Goal: Task Accomplishment & Management: Manage account settings

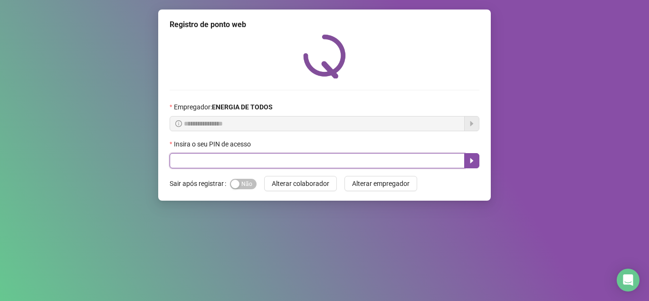
click at [298, 162] on input "text" at bounding box center [317, 160] width 295 height 15
type input "*****"
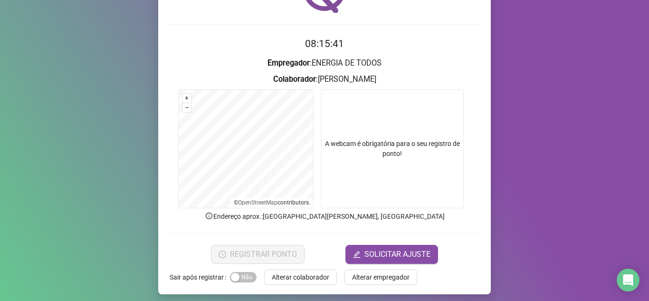
scroll to position [70, 0]
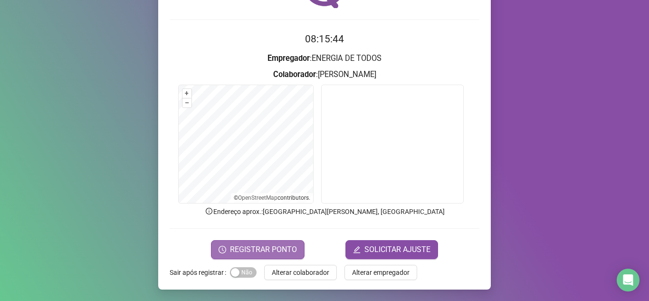
click at [280, 246] on span "REGISTRAR PONTO" at bounding box center [263, 249] width 67 height 11
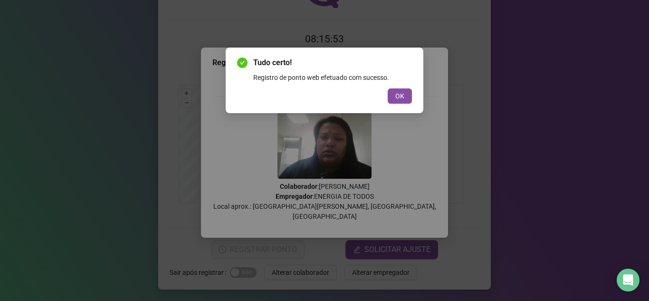
click at [400, 96] on span "OK" at bounding box center [399, 96] width 9 height 10
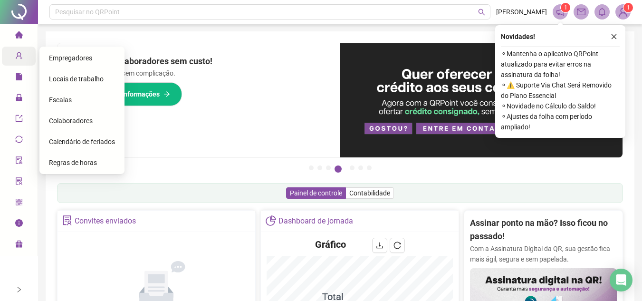
click at [21, 57] on icon "user-add" at bounding box center [19, 56] width 8 height 8
click at [70, 117] on div "Colaboradores" at bounding box center [82, 120] width 66 height 19
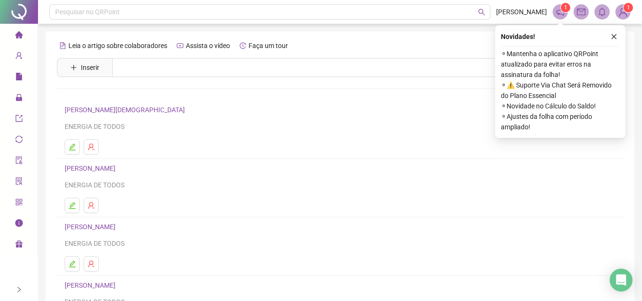
click at [614, 30] on div "Novidades ! ⚬ Mantenha o aplicativo QRPoint atualizado para evitar erros na ass…" at bounding box center [560, 81] width 130 height 113
click at [613, 34] on icon "close" at bounding box center [614, 36] width 7 height 7
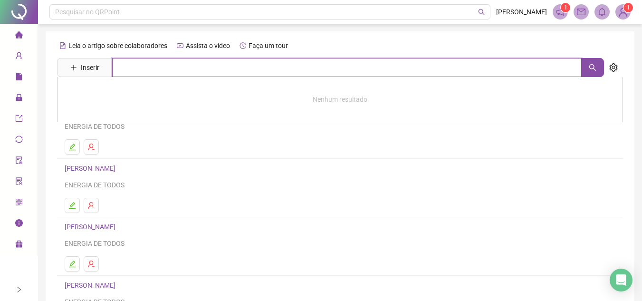
click at [195, 74] on input "text" at bounding box center [347, 67] width 470 height 19
type input "*****"
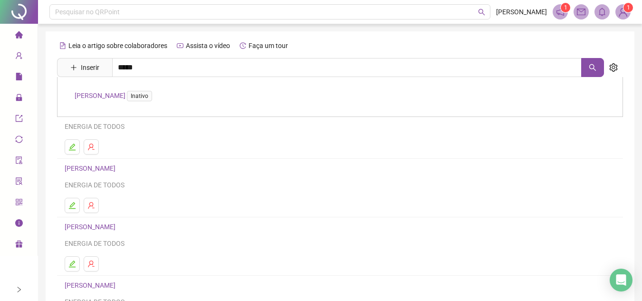
click at [153, 94] on link "VANIA DALVA DOMINGOS DA SILVA Inativo" at bounding box center [115, 96] width 81 height 8
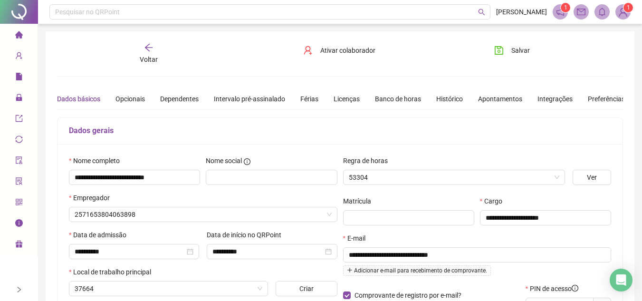
type input "**********"
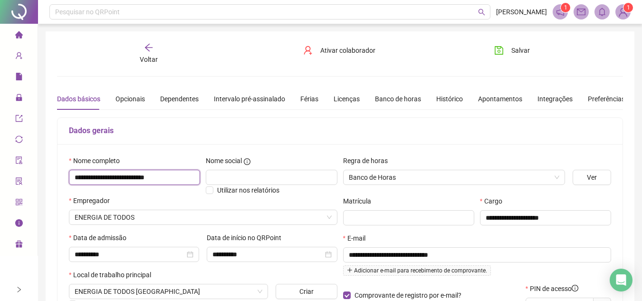
drag, startPoint x: 181, startPoint y: 178, endPoint x: 71, endPoint y: 176, distance: 109.8
click at [71, 176] on input "**********" at bounding box center [134, 177] width 131 height 15
click at [15, 35] on icon "home" at bounding box center [19, 35] width 8 height 8
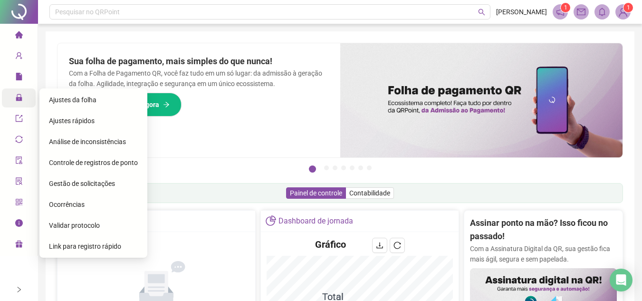
click at [93, 185] on span "Gestão de solicitações" at bounding box center [82, 184] width 66 height 8
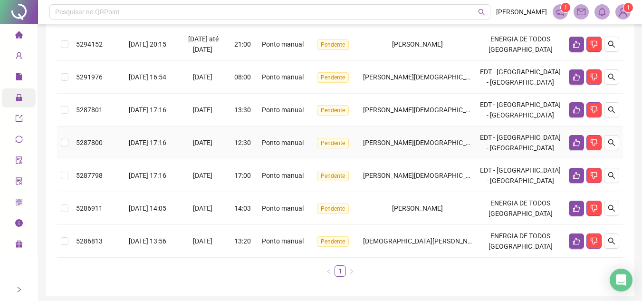
scroll to position [226, 0]
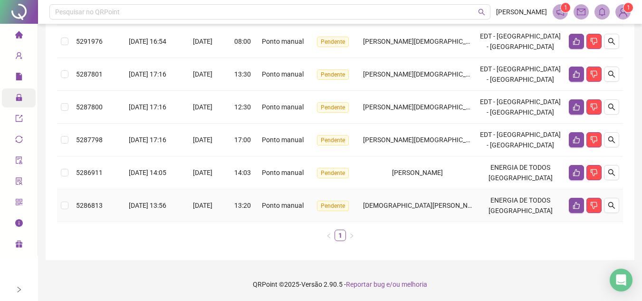
click at [421, 210] on div "[DEMOGRAPHIC_DATA][PERSON_NAME]" at bounding box center [417, 205] width 109 height 10
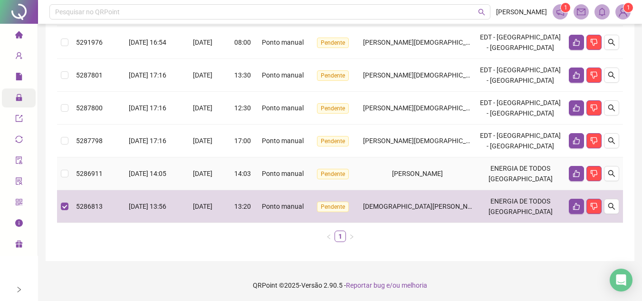
click at [420, 182] on td "[PERSON_NAME]" at bounding box center [417, 173] width 117 height 33
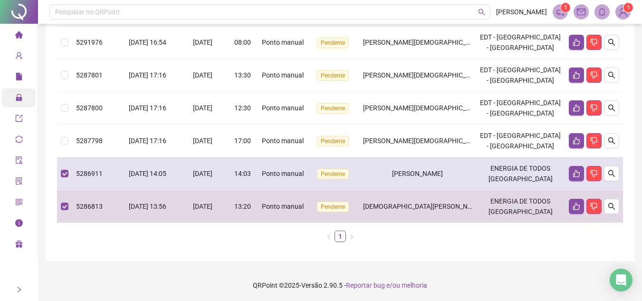
click at [425, 159] on td "[PERSON_NAME]" at bounding box center [417, 173] width 117 height 33
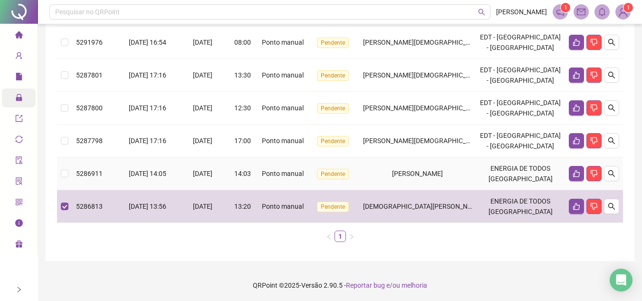
click at [426, 180] on td "[PERSON_NAME]" at bounding box center [417, 173] width 117 height 33
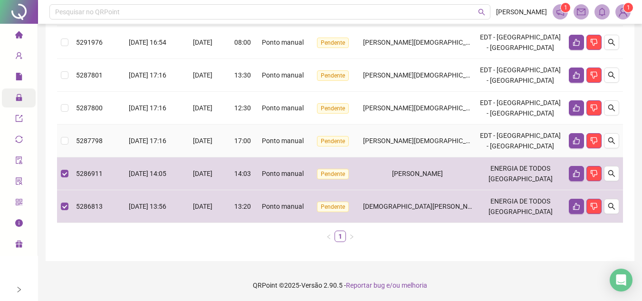
click at [424, 137] on span "[PERSON_NAME][DEMOGRAPHIC_DATA]" at bounding box center [423, 141] width 120 height 8
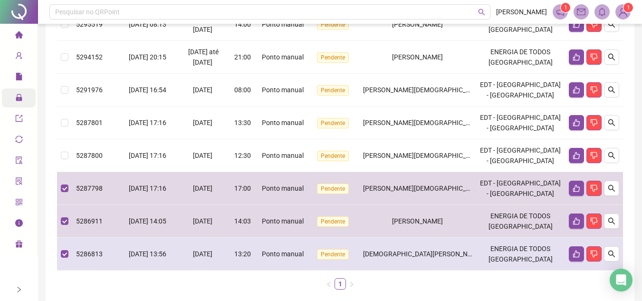
scroll to position [131, 0]
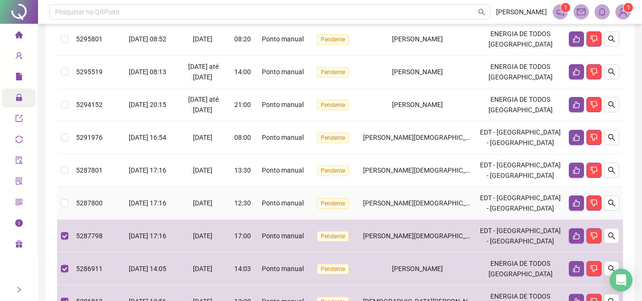
click at [420, 202] on span "[PERSON_NAME][DEMOGRAPHIC_DATA]" at bounding box center [423, 203] width 120 height 8
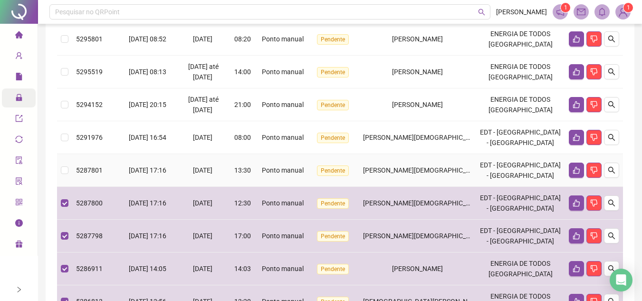
click at [431, 167] on span "[PERSON_NAME][DEMOGRAPHIC_DATA]" at bounding box center [423, 170] width 120 height 8
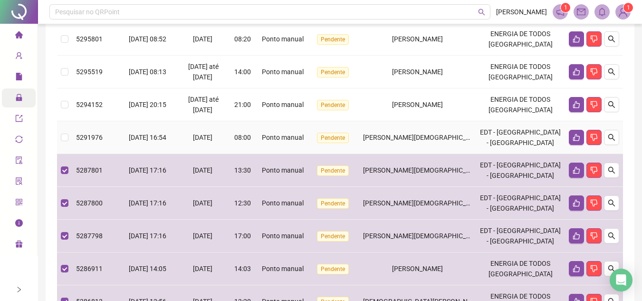
click at [444, 131] on td "[PERSON_NAME][DEMOGRAPHIC_DATA]" at bounding box center [417, 137] width 117 height 33
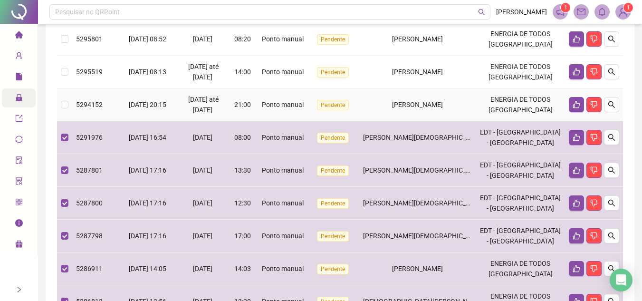
click at [411, 99] on td "LAISA ANABELLE SILVA AMARAL" at bounding box center [417, 104] width 117 height 33
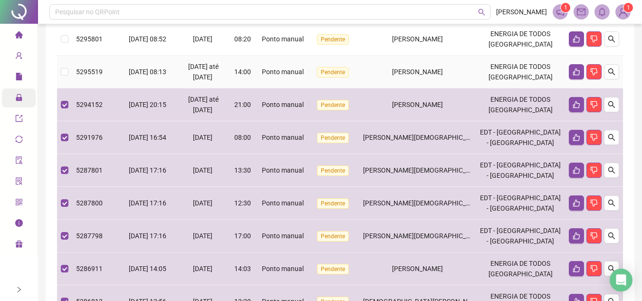
click at [413, 62] on td "RAPHAEL DA SILVA BARBOSA" at bounding box center [417, 72] width 117 height 33
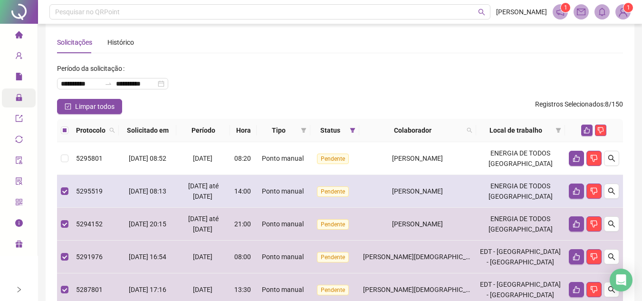
scroll to position [0, 0]
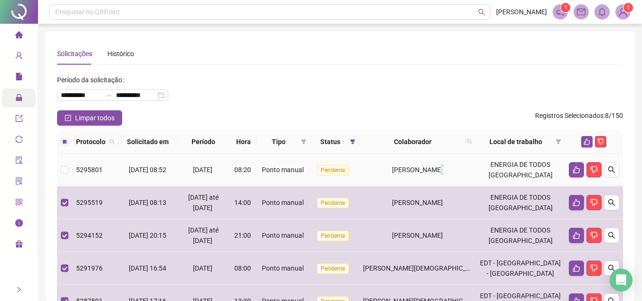
click at [427, 158] on td "[PERSON_NAME]" at bounding box center [417, 170] width 117 height 33
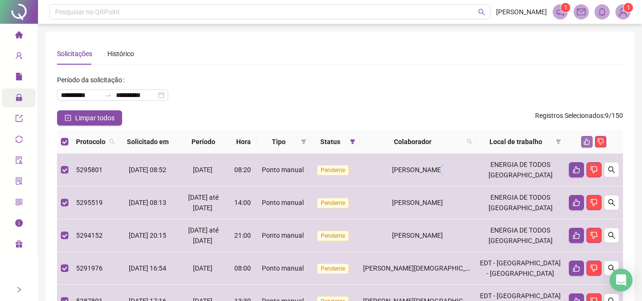
click at [586, 139] on button "button" at bounding box center [586, 141] width 11 height 11
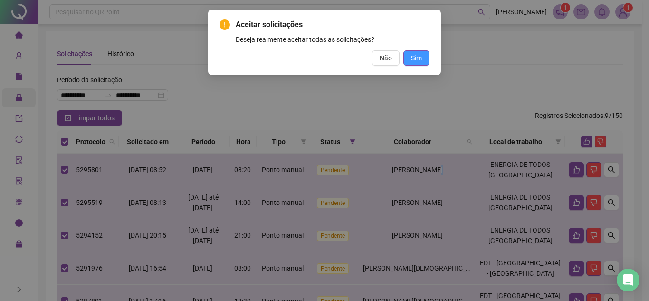
click at [423, 57] on button "Sim" at bounding box center [417, 57] width 26 height 15
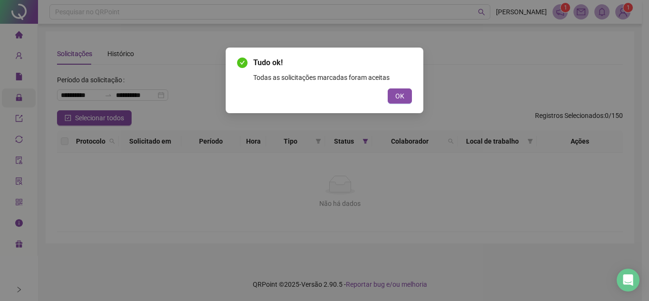
click at [400, 97] on span "OK" at bounding box center [399, 96] width 9 height 10
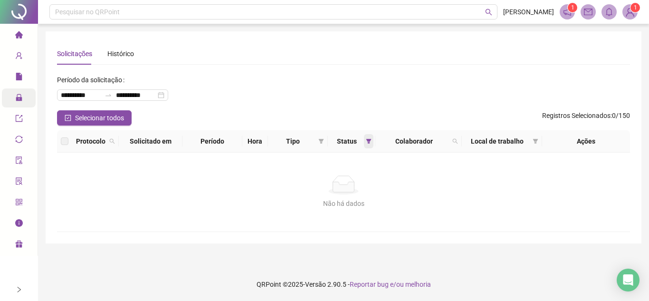
click at [366, 144] on icon "filter" at bounding box center [369, 141] width 6 height 6
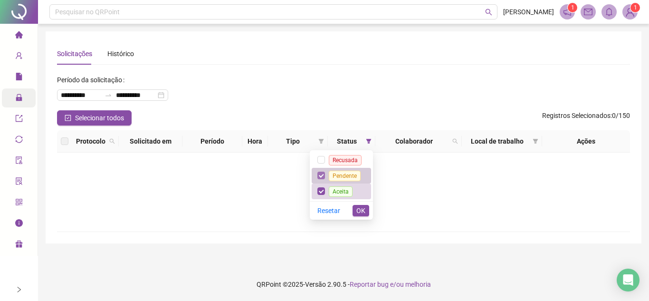
click at [321, 170] on label at bounding box center [322, 175] width 8 height 10
click at [322, 140] on div "Tipo" at bounding box center [298, 141] width 52 height 10
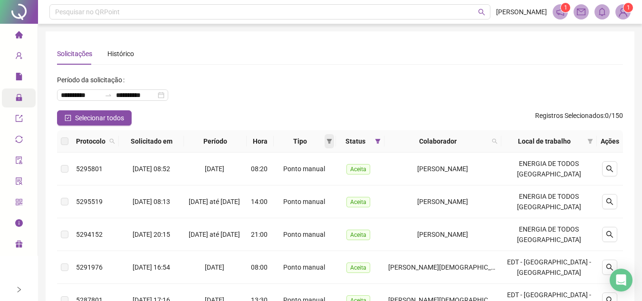
click at [334, 139] on span at bounding box center [330, 141] width 10 height 14
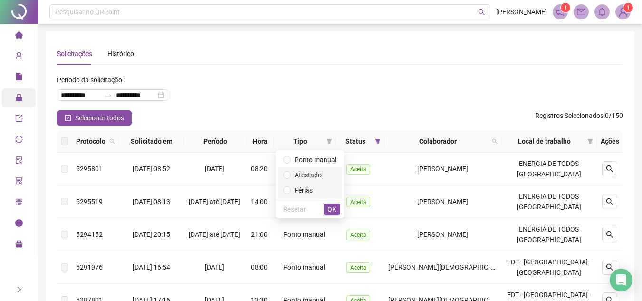
click at [304, 191] on span "Férias" at bounding box center [304, 190] width 18 height 8
click at [332, 209] on span "OK" at bounding box center [332, 209] width 9 height 10
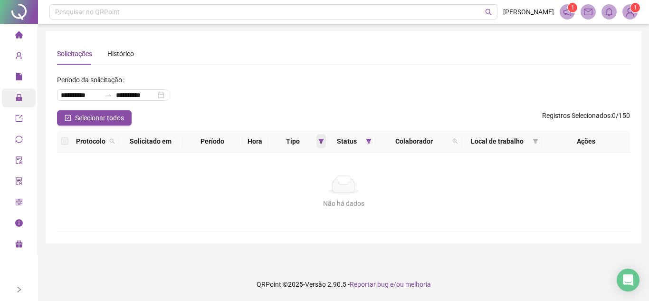
click at [319, 141] on icon "filter" at bounding box center [321, 141] width 6 height 6
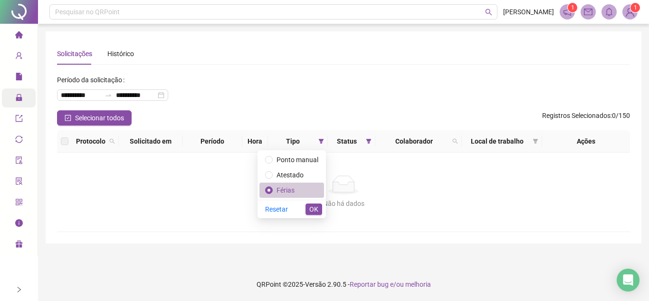
click at [300, 193] on span "Férias" at bounding box center [291, 190] width 53 height 10
drag, startPoint x: 364, startPoint y: 141, endPoint x: 367, endPoint y: 145, distance: 5.8
click at [367, 145] on div "Status" at bounding box center [352, 141] width 40 height 10
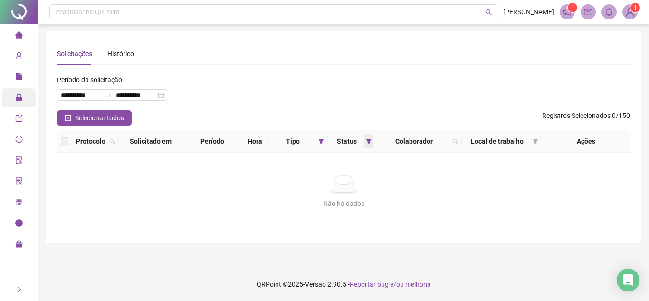
click at [367, 145] on span at bounding box center [369, 141] width 10 height 14
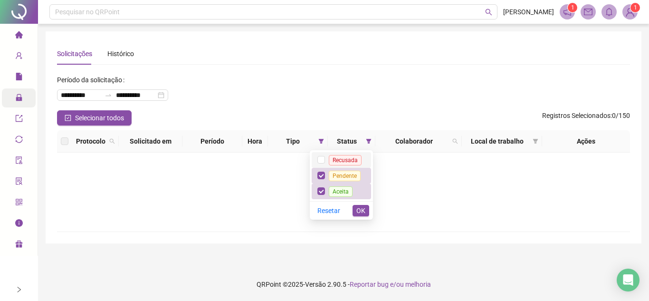
click at [317, 157] on li "Recusada" at bounding box center [341, 160] width 59 height 16
click at [364, 210] on span "OK" at bounding box center [361, 210] width 9 height 10
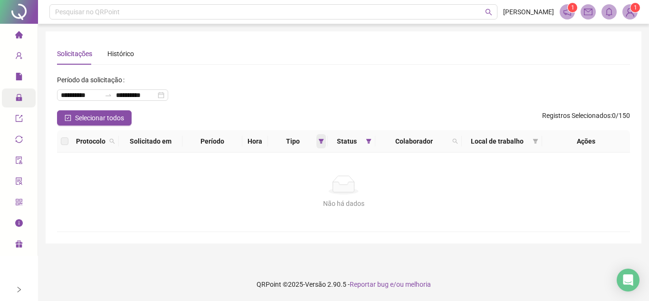
click at [321, 139] on icon "filter" at bounding box center [321, 141] width 6 height 6
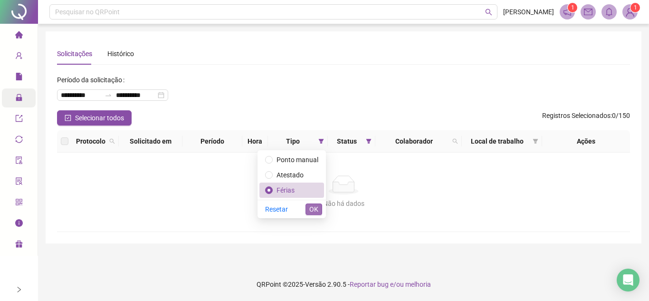
click at [314, 206] on span "OK" at bounding box center [313, 209] width 9 height 10
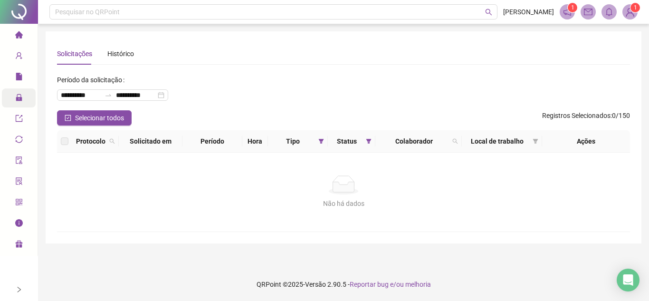
click at [15, 32] on icon "home" at bounding box center [19, 35] width 8 height 8
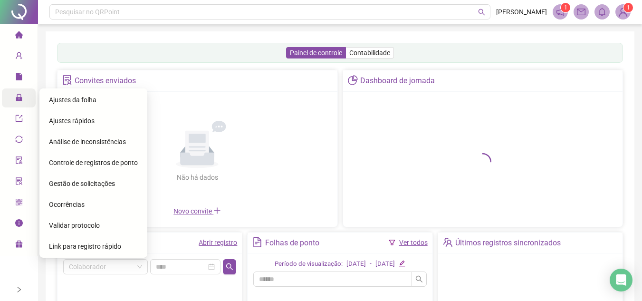
click at [19, 97] on icon "lock" at bounding box center [19, 98] width 8 height 8
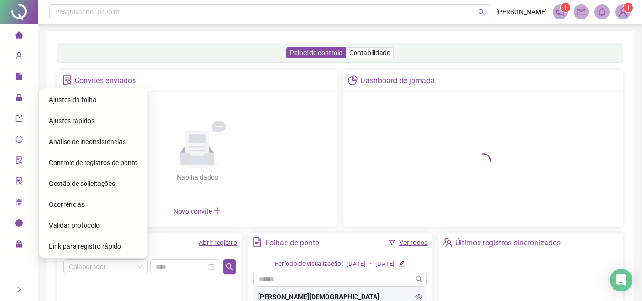
click at [81, 101] on span "Ajustes da folha" at bounding box center [73, 100] width 48 height 8
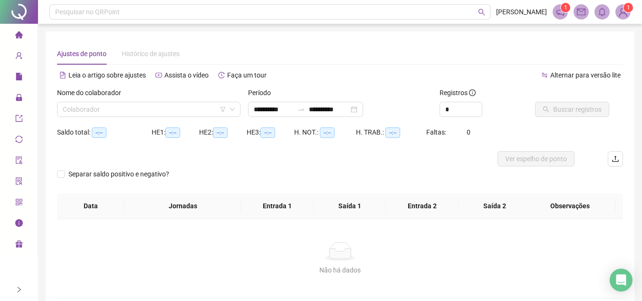
type input "**********"
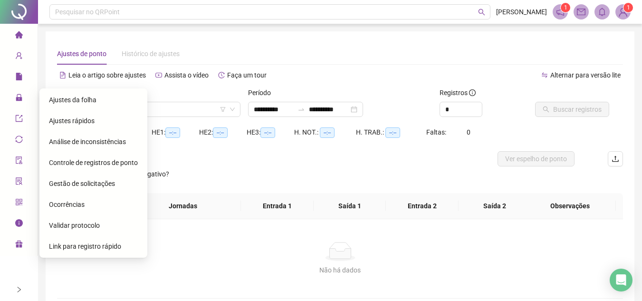
click at [95, 124] on div "Ajustes rápidos" at bounding box center [93, 120] width 89 height 19
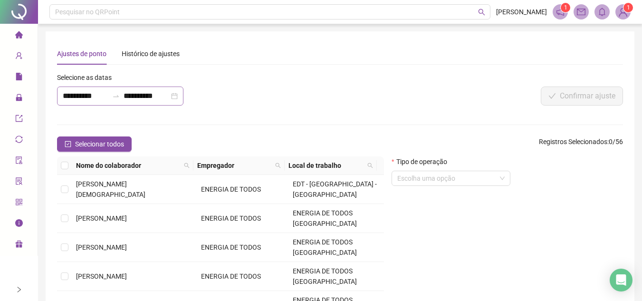
click at [183, 96] on div "**********" at bounding box center [120, 96] width 126 height 19
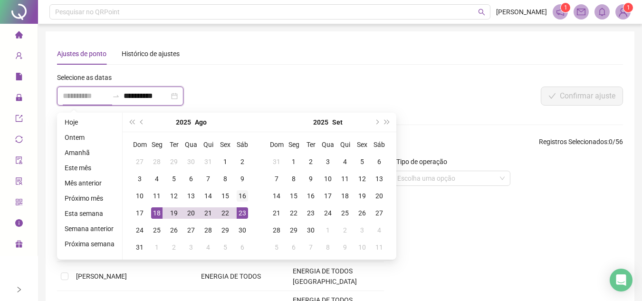
type input "**********"
click at [242, 196] on div "16" at bounding box center [242, 195] width 11 height 11
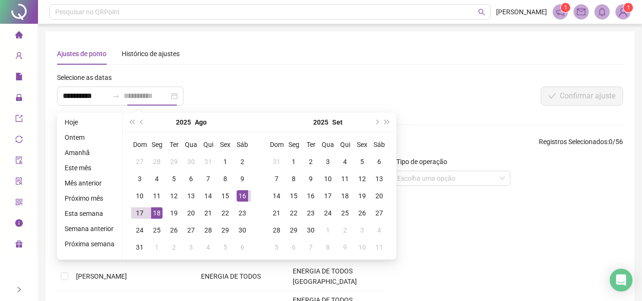
click at [242, 196] on div "16" at bounding box center [242, 195] width 11 height 11
type input "**********"
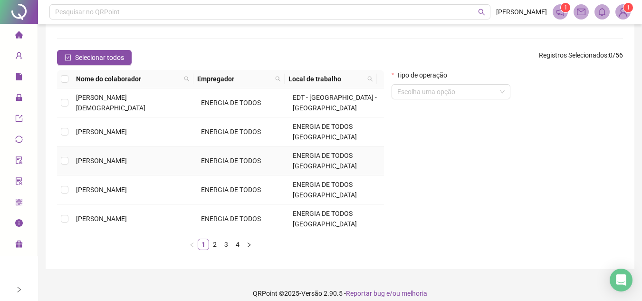
scroll to position [95, 0]
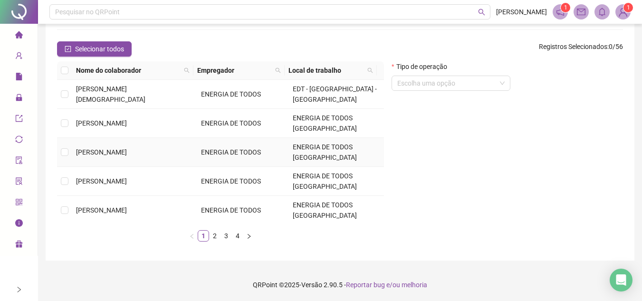
click at [140, 138] on td "[PERSON_NAME]" at bounding box center [134, 152] width 125 height 29
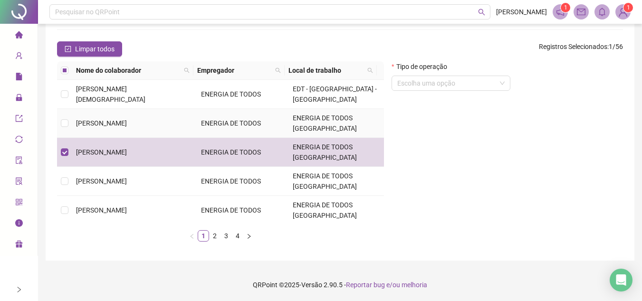
click at [127, 119] on span "[PERSON_NAME]" at bounding box center [101, 123] width 51 height 8
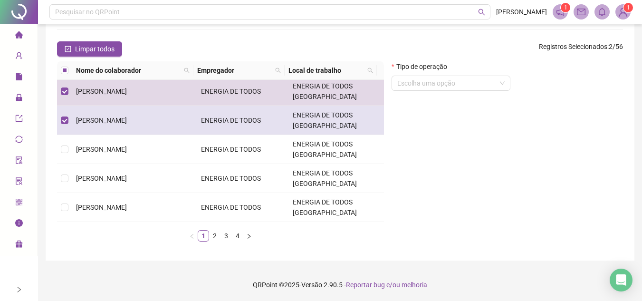
scroll to position [48, 0]
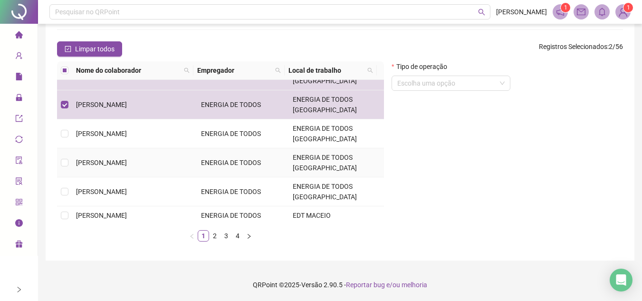
click at [161, 149] on td "[PERSON_NAME]" at bounding box center [134, 162] width 125 height 29
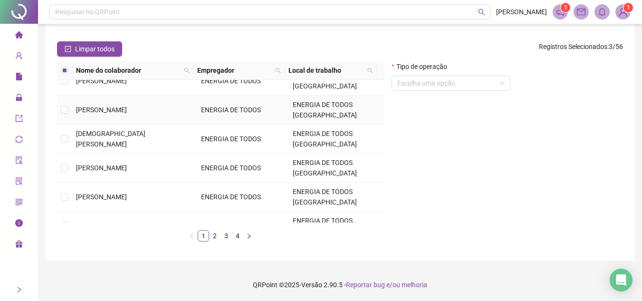
scroll to position [271, 0]
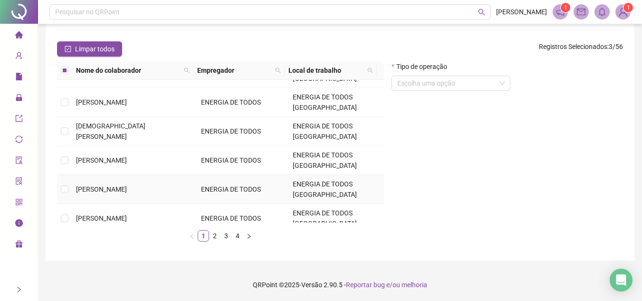
click at [127, 185] on span "[PERSON_NAME]" at bounding box center [101, 189] width 51 height 8
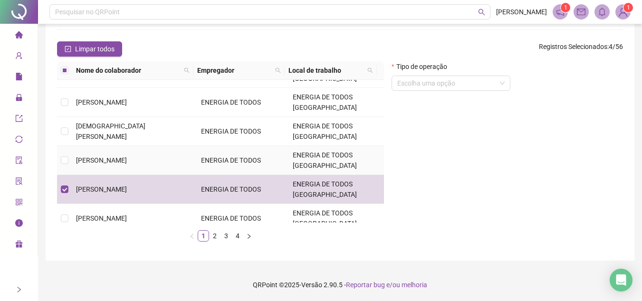
scroll to position [96, 0]
click at [215, 238] on link "2" at bounding box center [215, 235] width 10 height 10
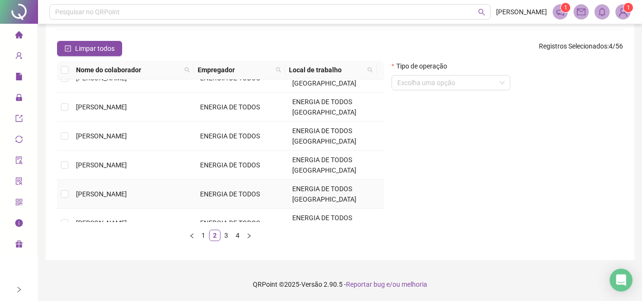
scroll to position [0, 0]
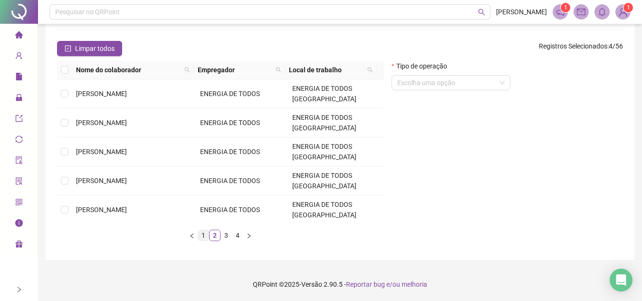
click at [202, 236] on link "1" at bounding box center [203, 235] width 10 height 10
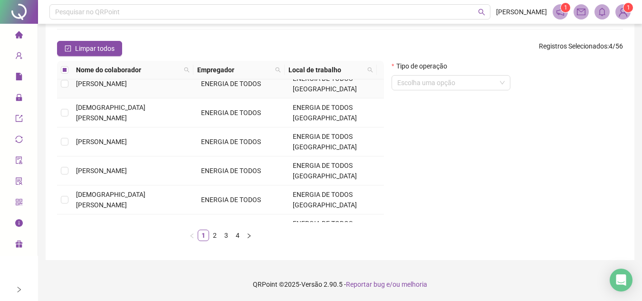
scroll to position [271, 0]
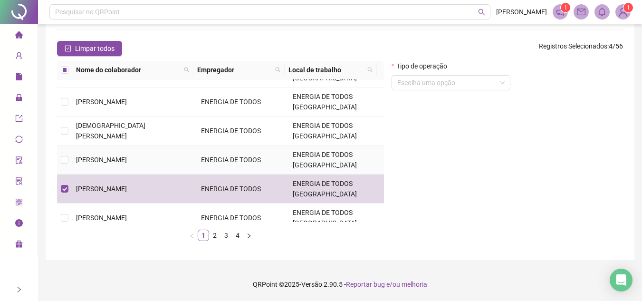
click at [169, 149] on td "[PERSON_NAME]" at bounding box center [134, 159] width 125 height 29
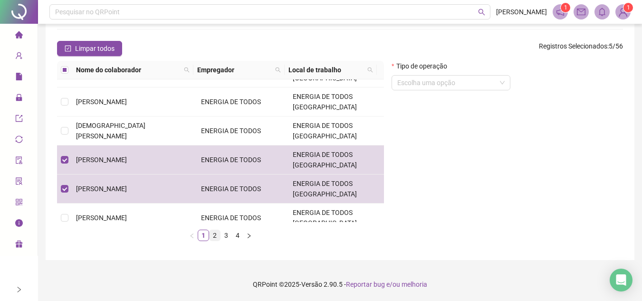
click at [214, 238] on link "2" at bounding box center [215, 235] width 10 height 10
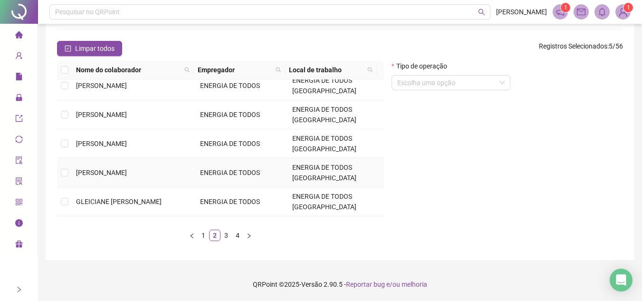
scroll to position [143, 0]
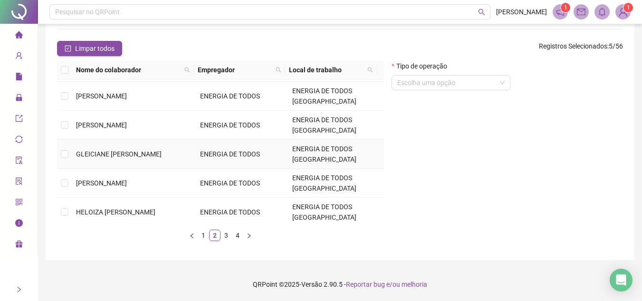
click at [178, 152] on td "GLEICIANE [PERSON_NAME]" at bounding box center [134, 154] width 124 height 29
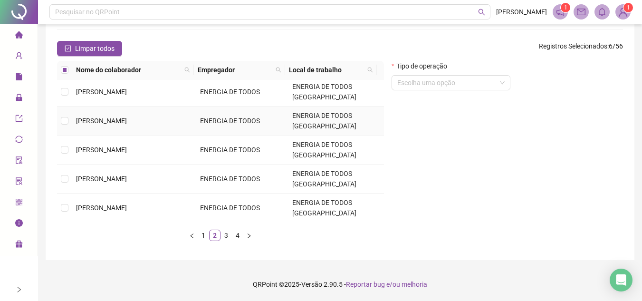
scroll to position [292, 0]
click at [226, 236] on link "3" at bounding box center [226, 235] width 10 height 10
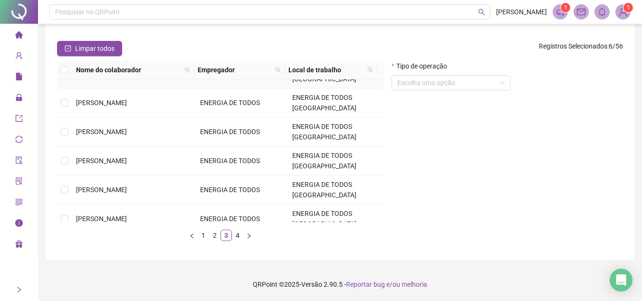
scroll to position [238, 0]
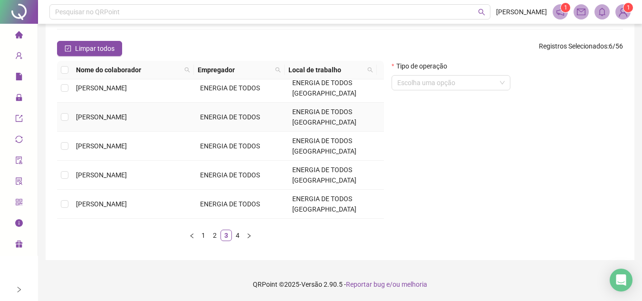
click at [166, 120] on td "[PERSON_NAME]" at bounding box center [134, 117] width 124 height 29
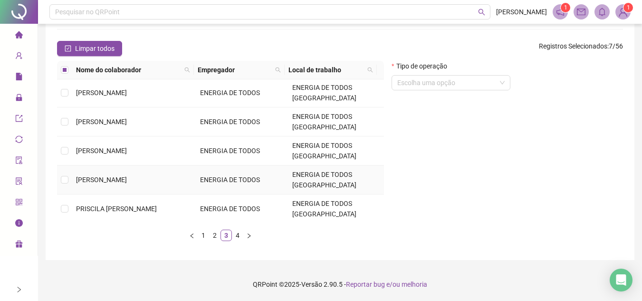
scroll to position [292, 0]
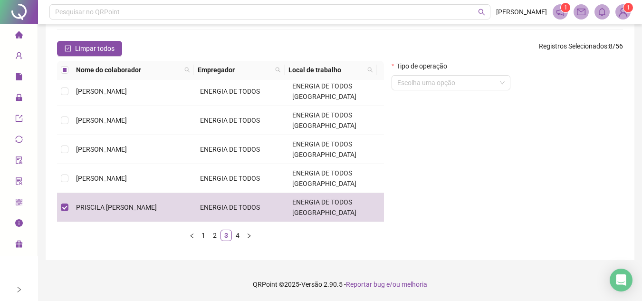
click at [275, 241] on div "Nome do colaborador Empregador Local de trabalho LAISA ANABELLE SILVA AMARAL EN…" at bounding box center [220, 155] width 327 height 188
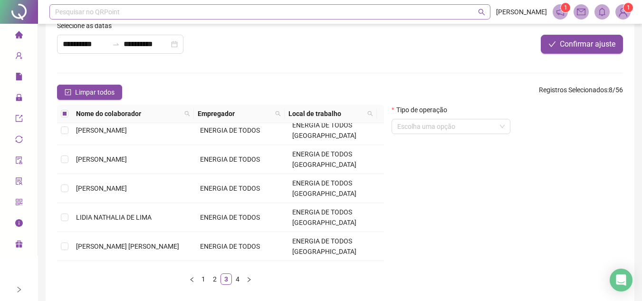
scroll to position [0, 0]
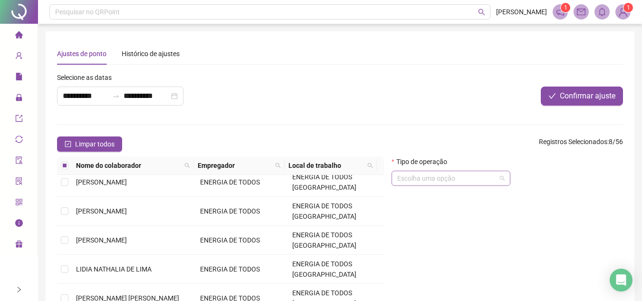
click at [500, 176] on span at bounding box center [450, 178] width 107 height 14
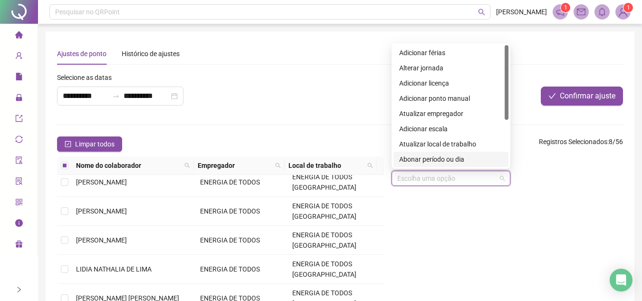
click at [437, 159] on div "Abonar período ou dia" at bounding box center [451, 159] width 104 height 10
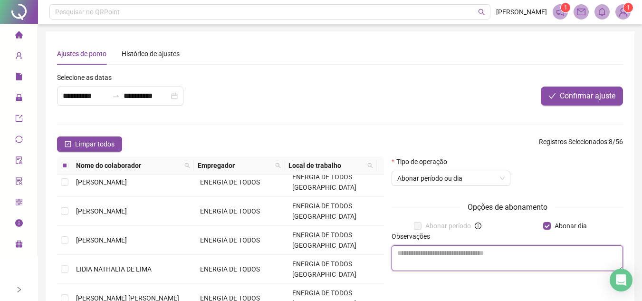
click at [429, 259] on textarea at bounding box center [507, 258] width 231 height 26
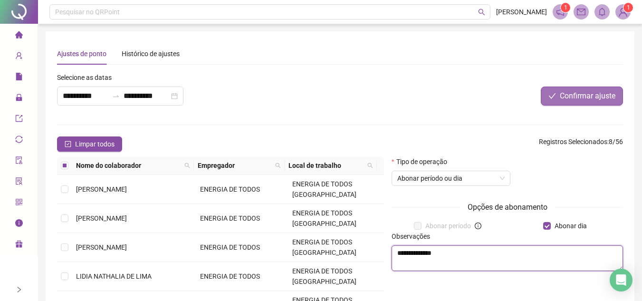
type textarea "**********"
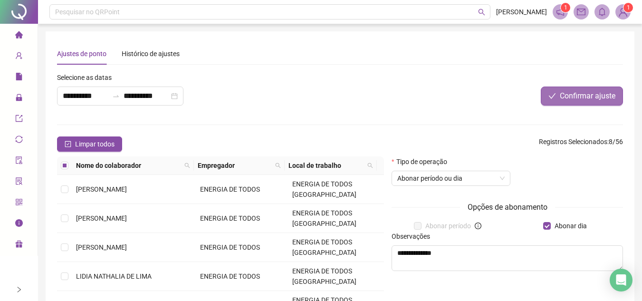
click at [590, 95] on span "Confirmar ajuste" at bounding box center [588, 95] width 56 height 11
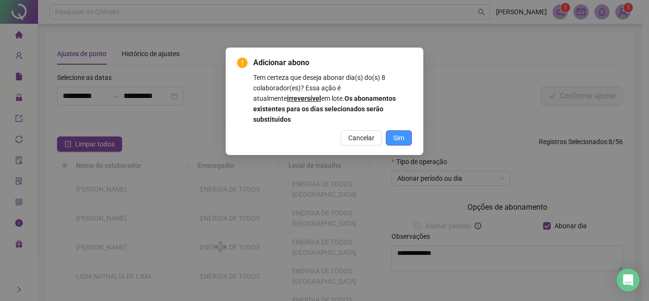
click at [404, 133] on span "Sim" at bounding box center [399, 138] width 11 height 10
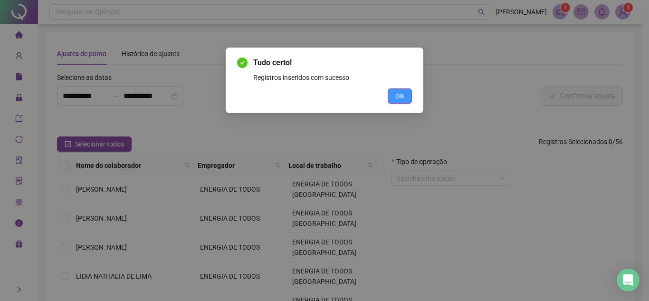
click at [400, 95] on span "OK" at bounding box center [399, 96] width 9 height 10
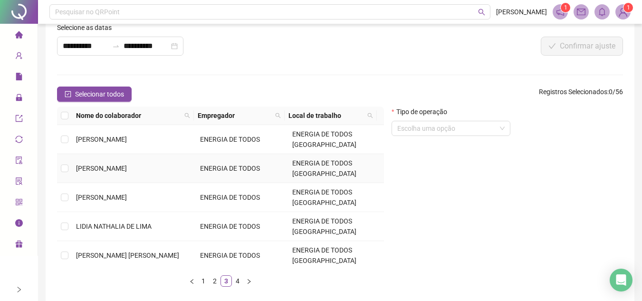
scroll to position [96, 0]
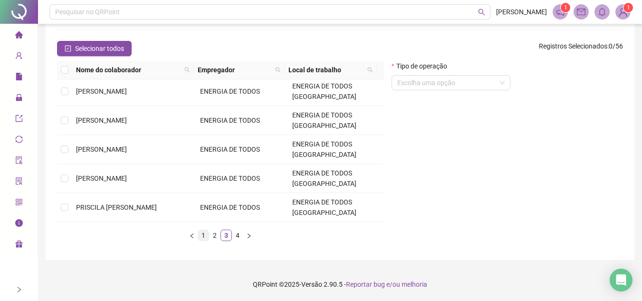
click at [202, 232] on link "1" at bounding box center [203, 235] width 10 height 10
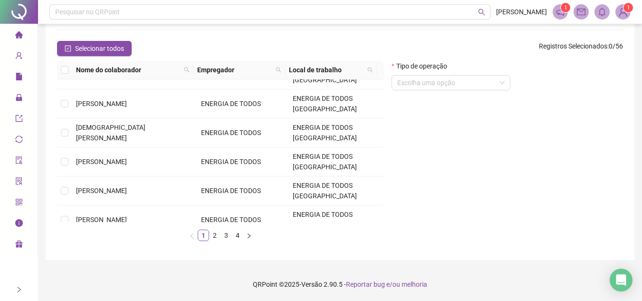
scroll to position [271, 0]
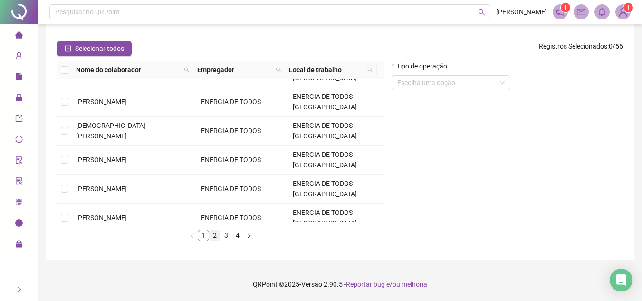
click at [216, 235] on link "2" at bounding box center [215, 235] width 10 height 10
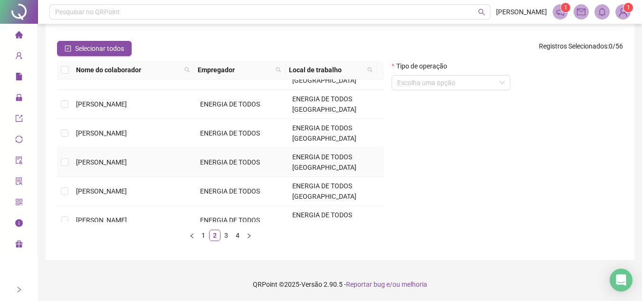
scroll to position [95, 0]
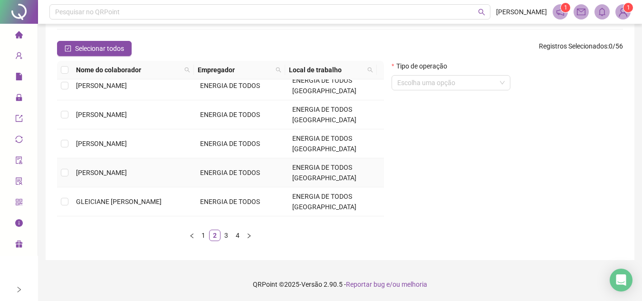
click at [127, 170] on span "GABRIELLE SOUSA SANTOS" at bounding box center [101, 173] width 51 height 8
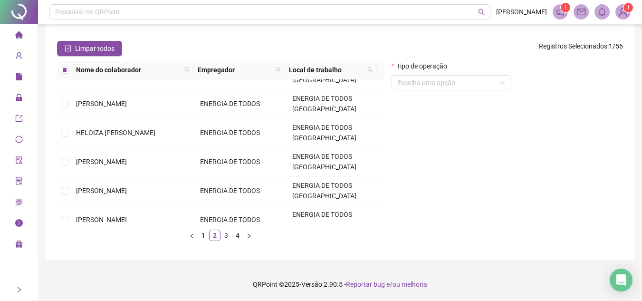
scroll to position [238, 0]
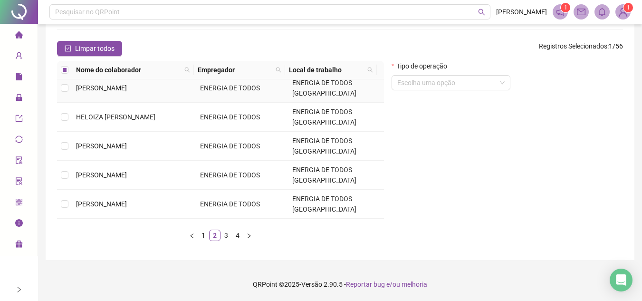
click at [127, 84] on span "GLORIA STEFANY VIANA DE CARVALHO" at bounding box center [101, 88] width 51 height 8
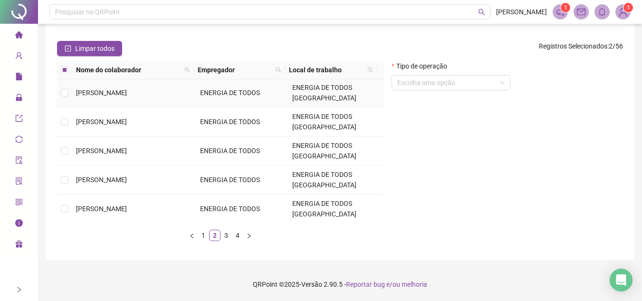
scroll to position [292, 0]
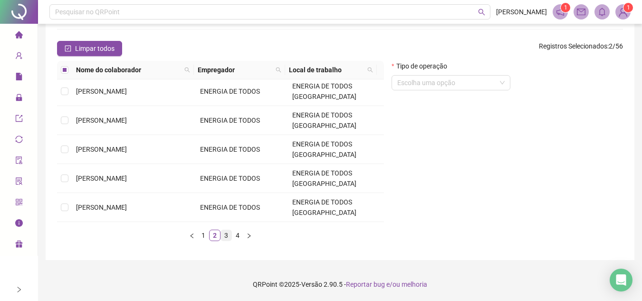
click at [225, 236] on link "3" at bounding box center [226, 235] width 10 height 10
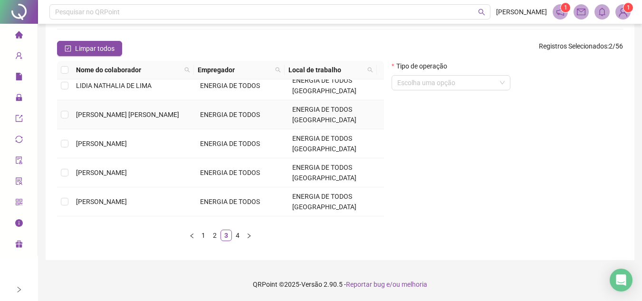
scroll to position [143, 0]
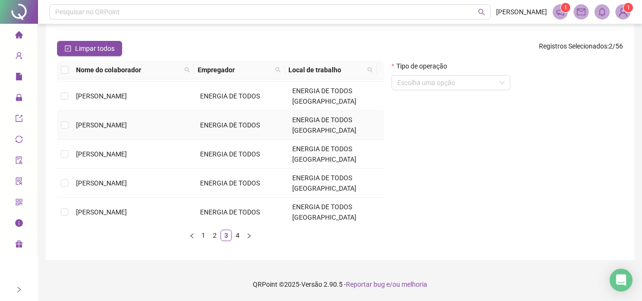
click at [167, 128] on td "[PERSON_NAME]" at bounding box center [134, 125] width 124 height 29
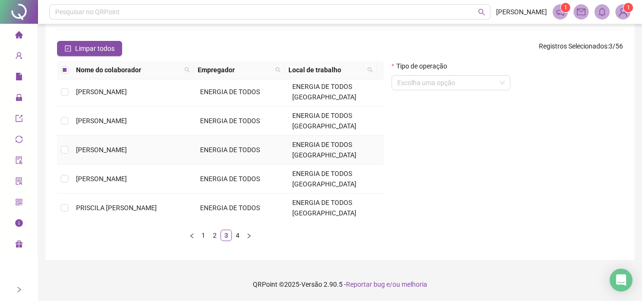
scroll to position [292, 0]
click at [236, 236] on link "4" at bounding box center [237, 235] width 10 height 10
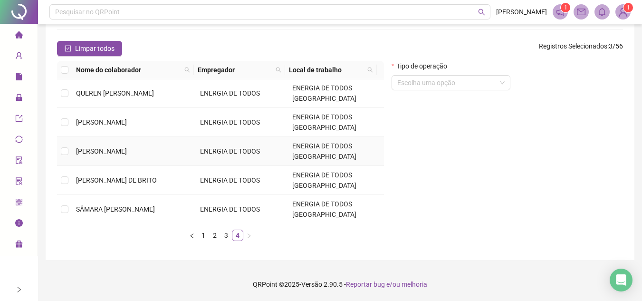
scroll to position [0, 0]
click at [159, 178] on td "SAMARA FREIRE DE BRITO" at bounding box center [134, 180] width 124 height 29
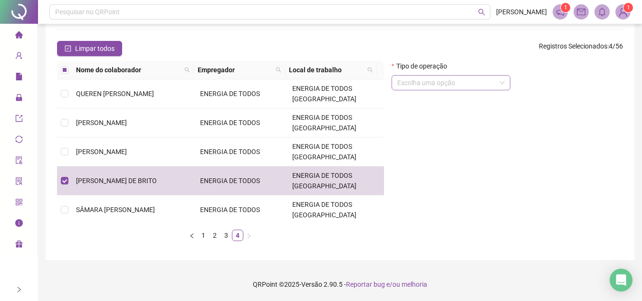
click at [452, 84] on input "search" at bounding box center [446, 83] width 99 height 14
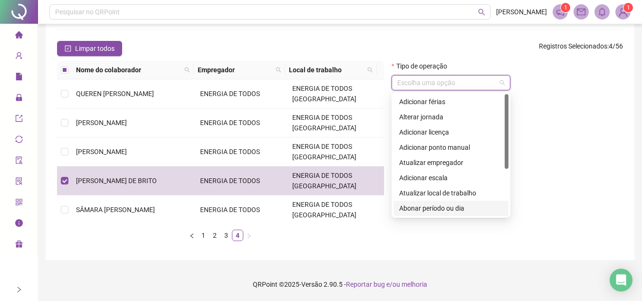
click at [422, 210] on div "Abonar período ou dia" at bounding box center [451, 208] width 104 height 10
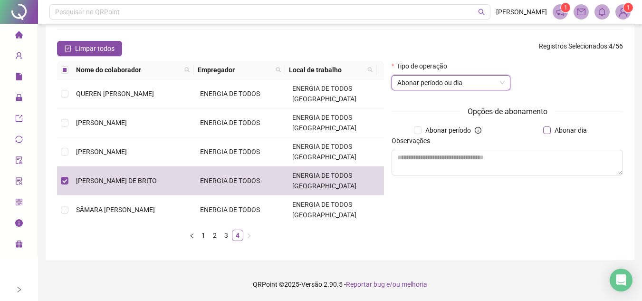
click at [552, 133] on span "Abonar dia" at bounding box center [571, 130] width 40 height 10
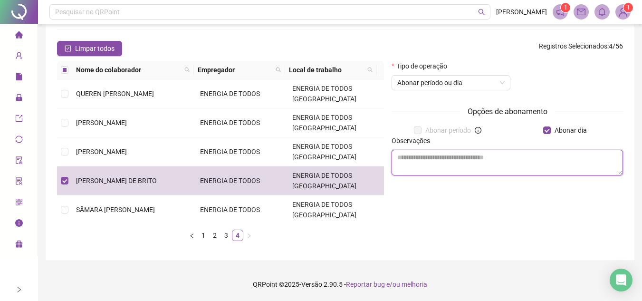
click at [481, 163] on textarea at bounding box center [507, 163] width 231 height 26
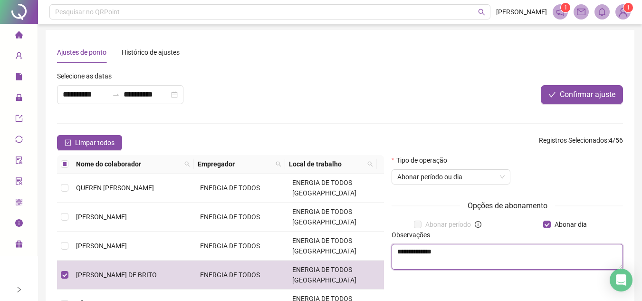
scroll to position [0, 0]
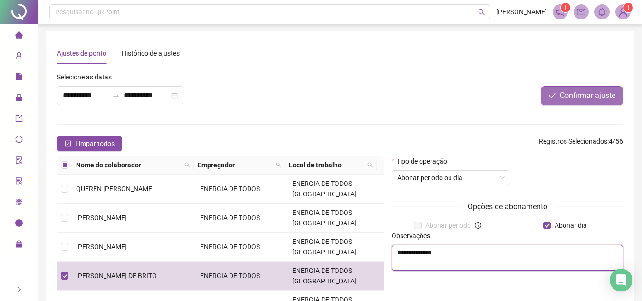
type textarea "**********"
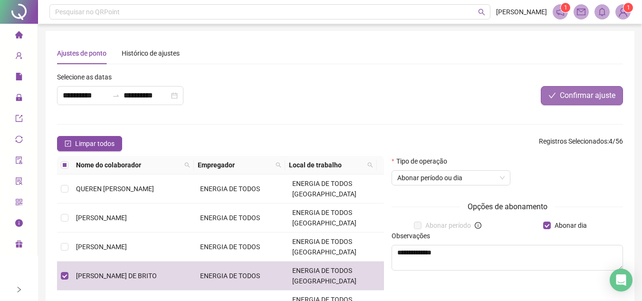
click at [593, 99] on span "Confirmar ajuste" at bounding box center [588, 95] width 56 height 11
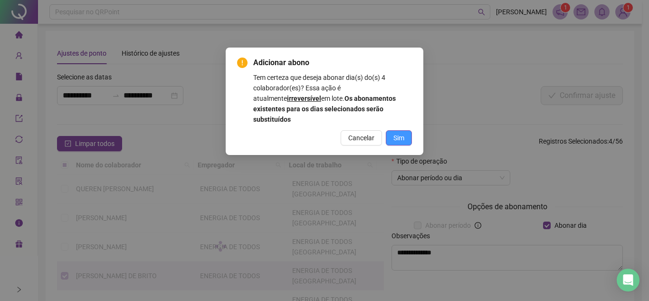
click at [406, 130] on button "Sim" at bounding box center [399, 137] width 26 height 15
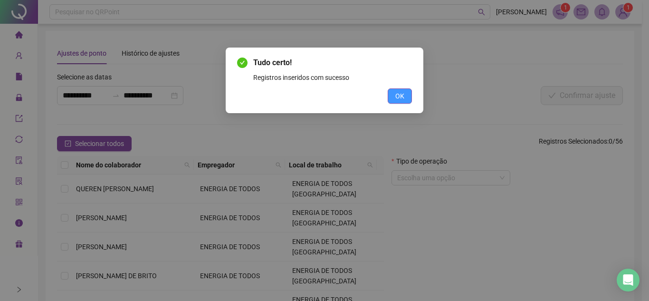
click at [392, 92] on button "OK" at bounding box center [400, 95] width 24 height 15
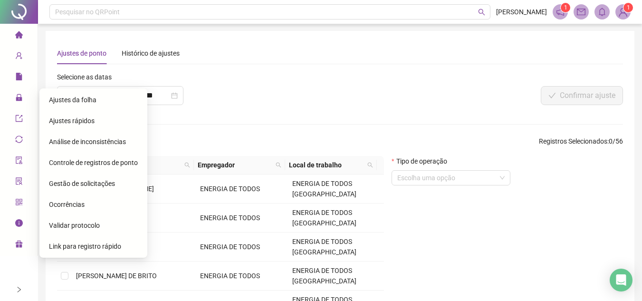
click at [74, 98] on span "Ajustes da folha" at bounding box center [73, 100] width 48 height 8
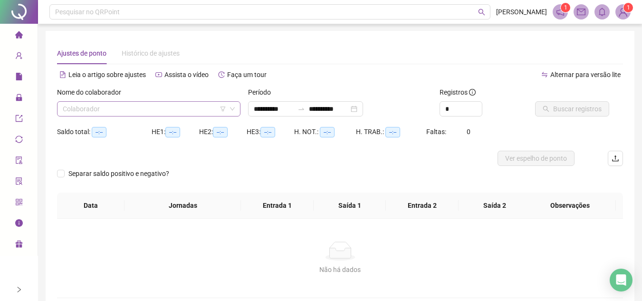
click at [154, 112] on input "search" at bounding box center [145, 109] width 164 height 14
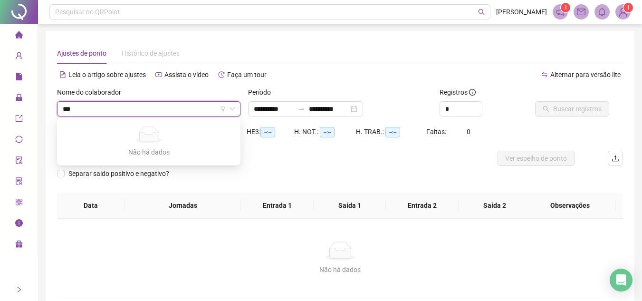
type input "****"
type input "**********"
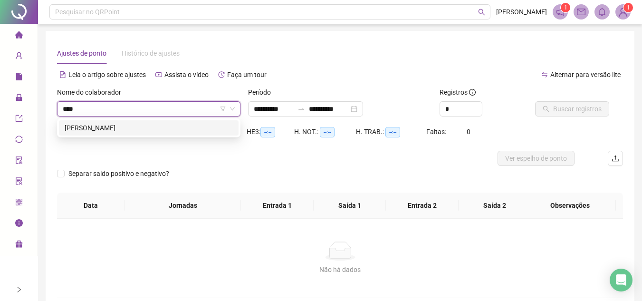
click at [179, 127] on div "[PERSON_NAME]" at bounding box center [149, 128] width 168 height 10
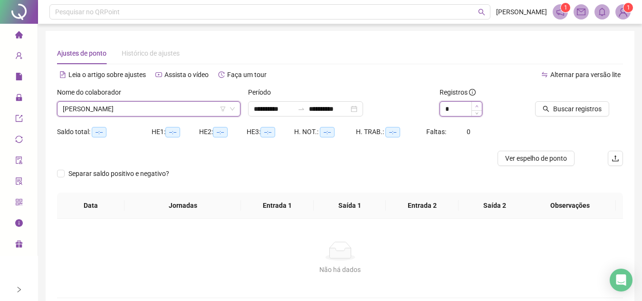
type input "*"
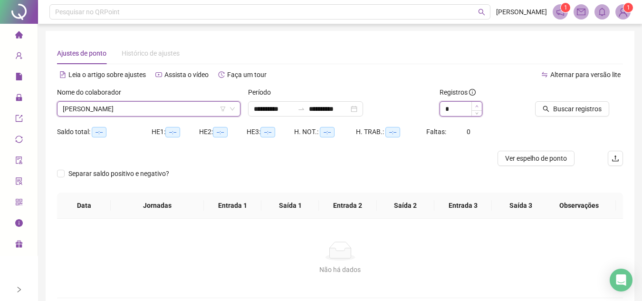
click at [476, 106] on icon "up" at bounding box center [476, 106] width 3 height 3
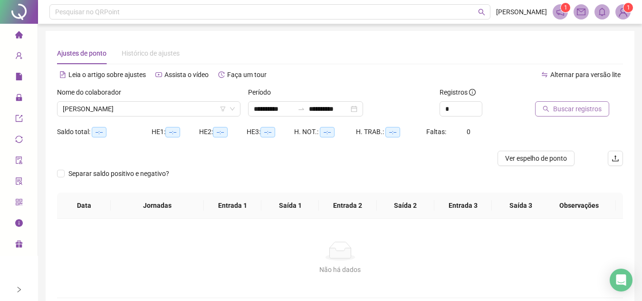
click at [588, 107] on span "Buscar registros" at bounding box center [577, 109] width 48 height 10
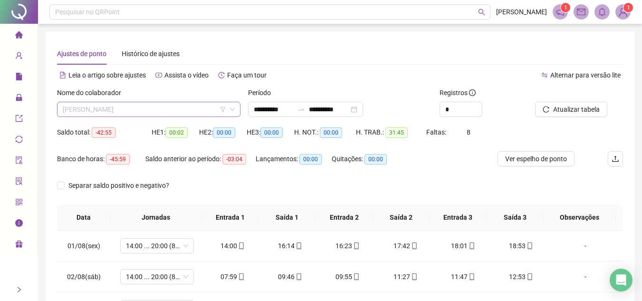
click at [167, 105] on span "[PERSON_NAME]" at bounding box center [149, 109] width 172 height 14
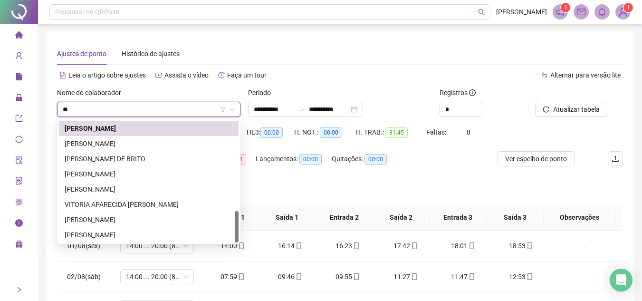
scroll to position [46, 0]
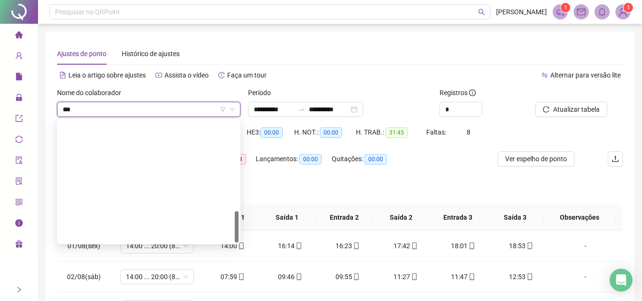
type input "****"
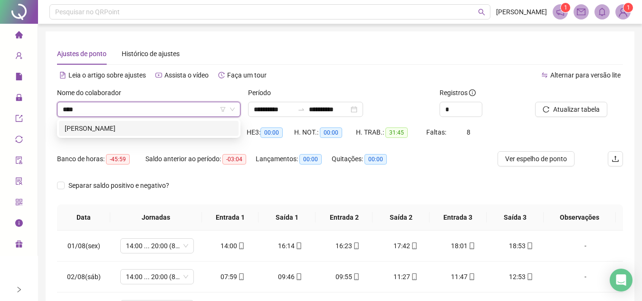
click at [159, 128] on div "[PERSON_NAME]" at bounding box center [149, 128] width 168 height 10
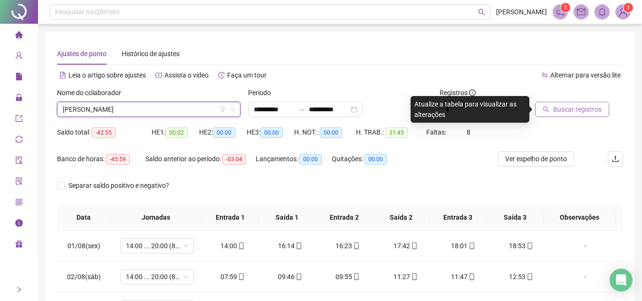
click at [584, 111] on span "Buscar registros" at bounding box center [577, 109] width 48 height 10
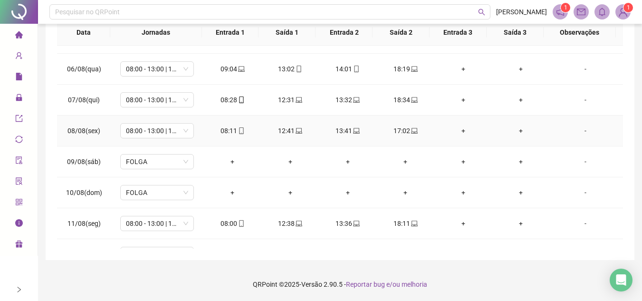
scroll to position [322, 0]
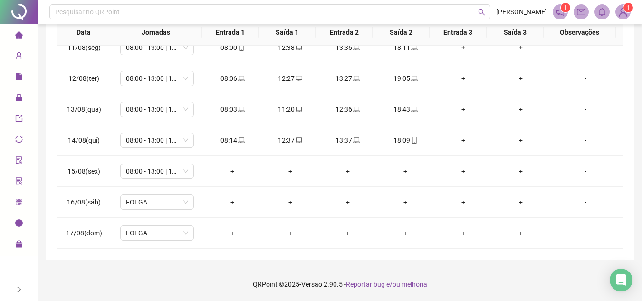
click at [22, 289] on icon "right" at bounding box center [19, 289] width 7 height 7
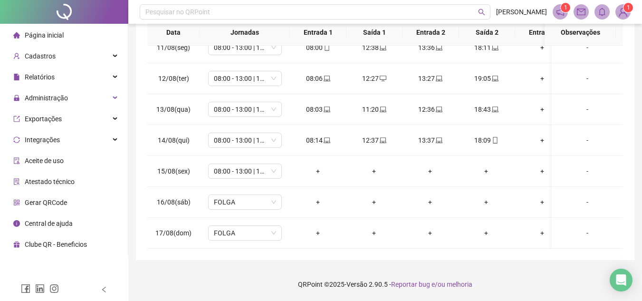
click at [80, 33] on li "Página inicial" at bounding box center [64, 35] width 124 height 19
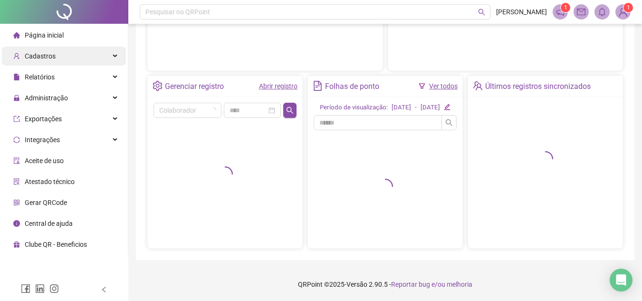
scroll to position [166, 0]
click at [112, 53] on div "Cadastros" at bounding box center [64, 56] width 124 height 19
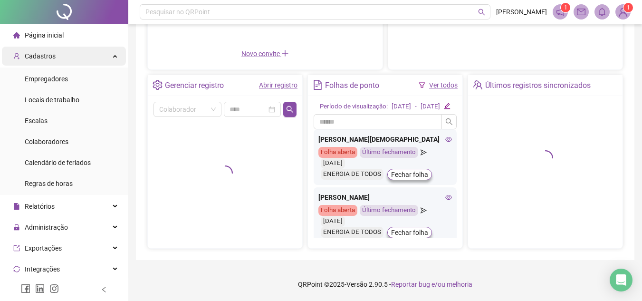
click at [110, 56] on div "Cadastros" at bounding box center [64, 56] width 124 height 19
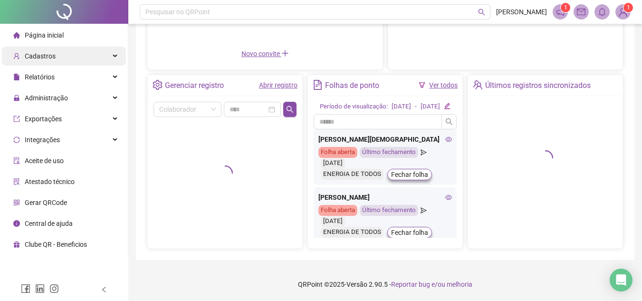
click at [109, 57] on div "Cadastros" at bounding box center [64, 56] width 124 height 19
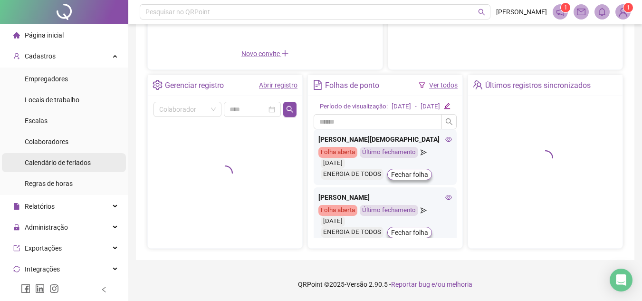
click at [80, 168] on div "Calendário de feriados" at bounding box center [58, 162] width 66 height 19
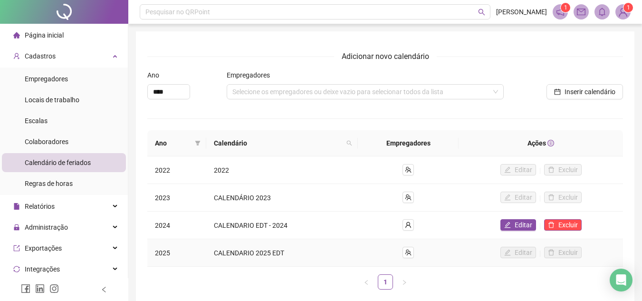
click at [271, 251] on span "CALENDARIO 2025 EDT" at bounding box center [249, 253] width 70 height 8
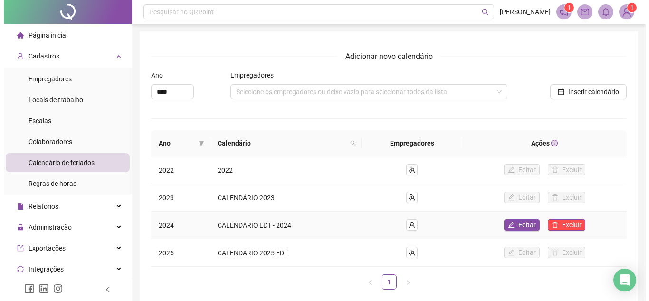
scroll to position [48, 0]
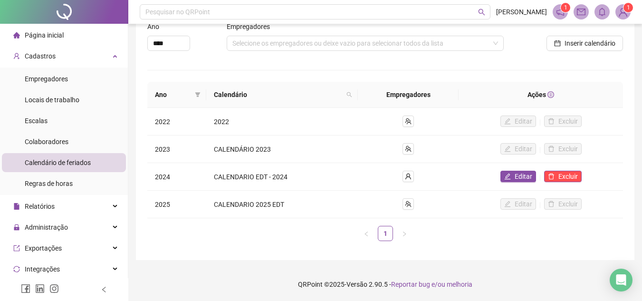
click at [626, 10] on sup "1" at bounding box center [629, 8] width 10 height 10
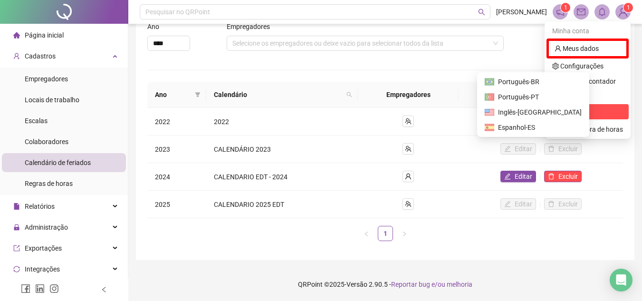
click at [572, 111] on span "Sair" at bounding box center [565, 112] width 11 height 8
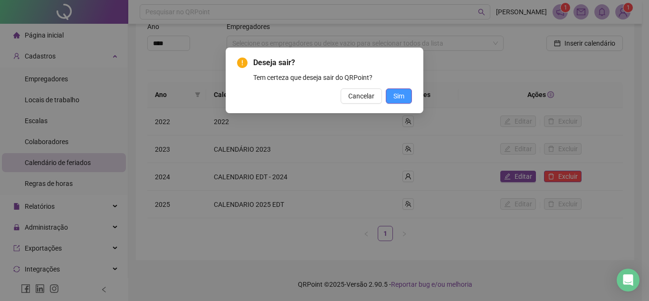
click at [402, 100] on span "Sim" at bounding box center [399, 96] width 11 height 10
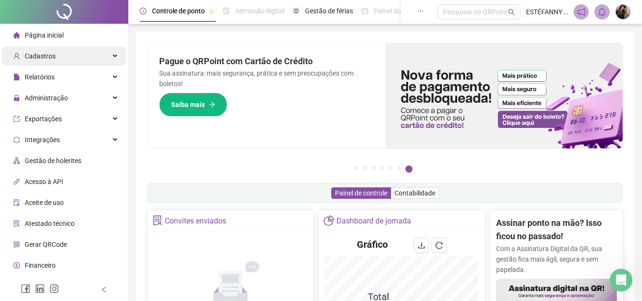
click at [110, 53] on div "Cadastros" at bounding box center [64, 56] width 124 height 19
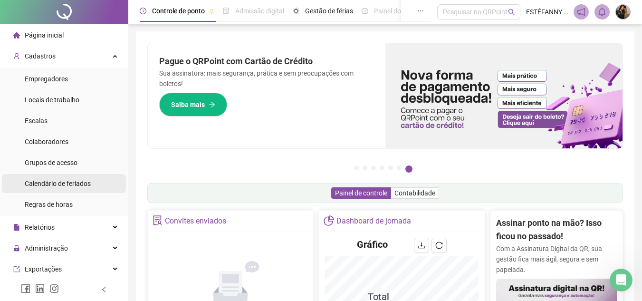
click at [72, 183] on span "Calendário de feriados" at bounding box center [58, 184] width 66 height 8
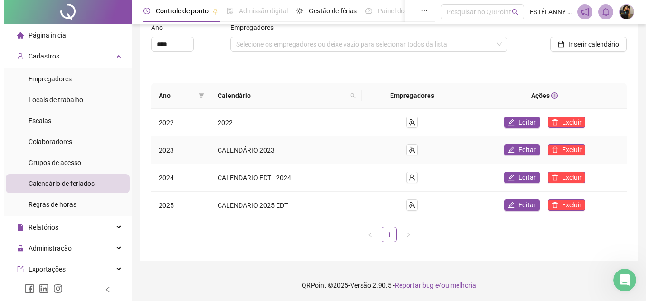
scroll to position [48, 0]
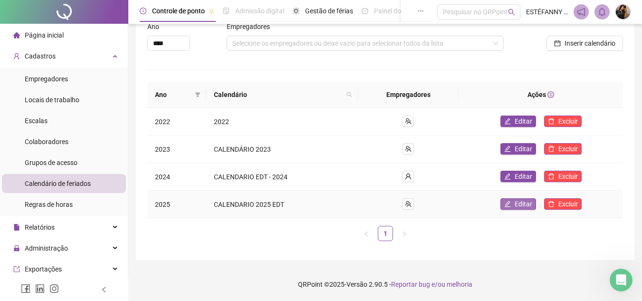
click at [521, 206] on span "Editar" at bounding box center [524, 204] width 18 height 10
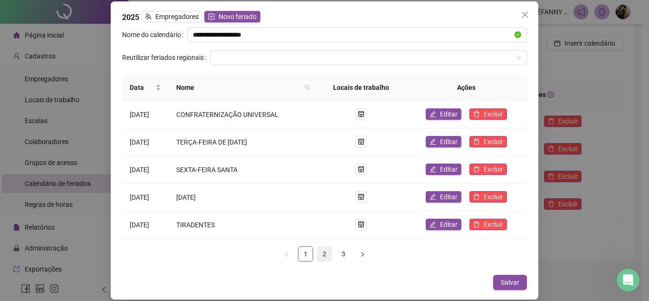
click at [326, 252] on link "2" at bounding box center [325, 254] width 14 height 14
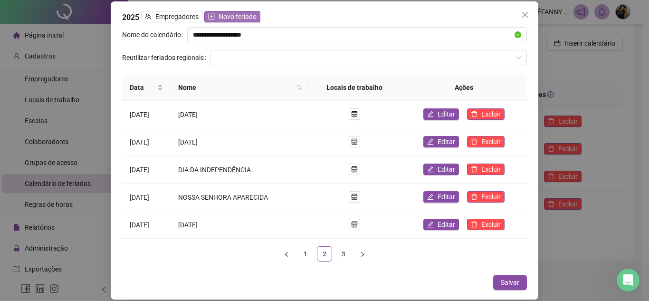
click at [252, 18] on span "Novo feriado" at bounding box center [238, 16] width 38 height 10
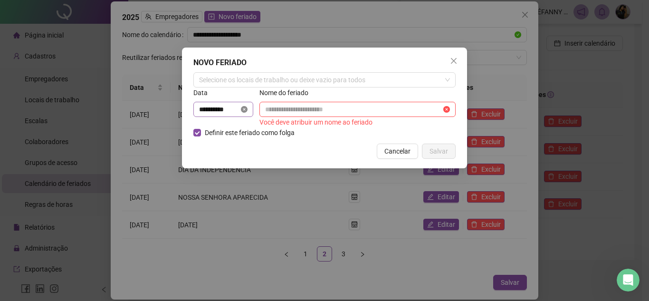
click at [247, 109] on icon "close-circle" at bounding box center [244, 109] width 7 height 7
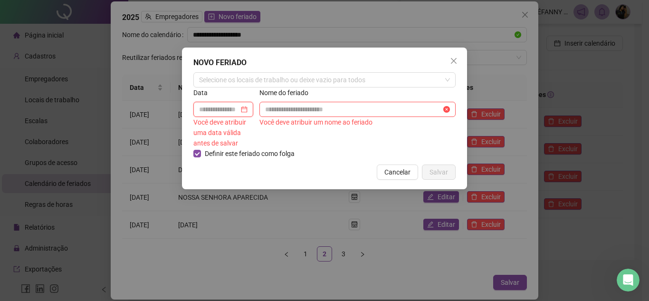
click at [221, 109] on input at bounding box center [219, 109] width 40 height 10
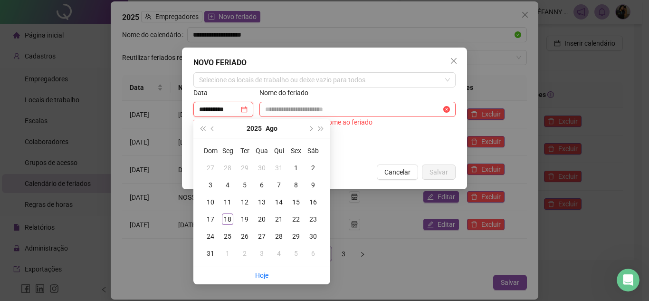
type input "**********"
click at [295, 201] on div "15" at bounding box center [295, 201] width 11 height 11
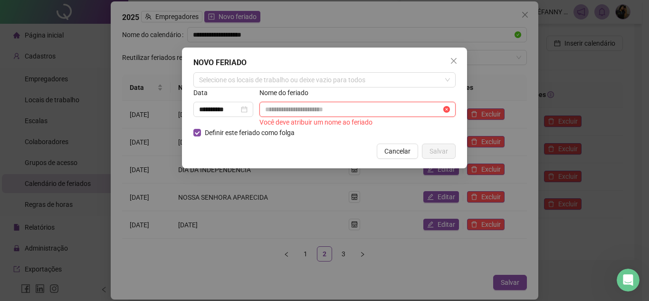
click at [321, 109] on input "text" at bounding box center [353, 109] width 176 height 10
click at [298, 107] on input "text" at bounding box center [353, 109] width 176 height 10
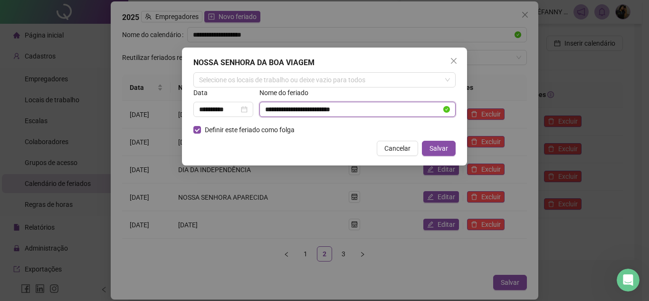
type input "**********"
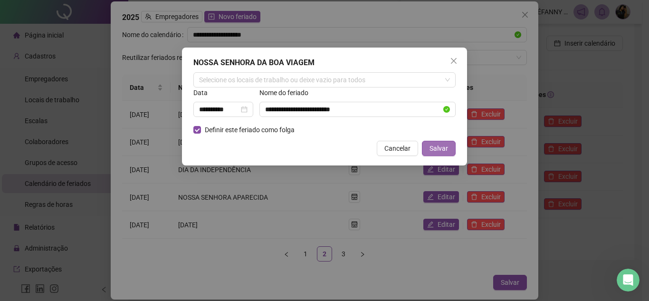
click at [443, 149] on span "Salvar" at bounding box center [439, 148] width 19 height 10
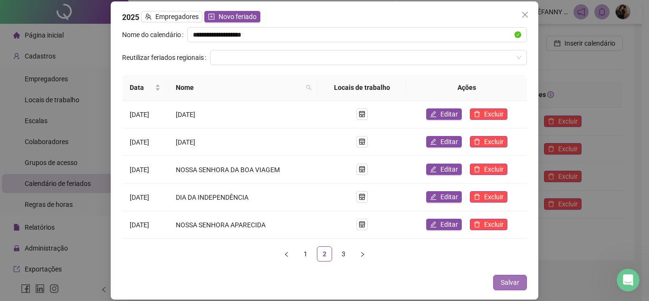
click at [511, 282] on span "Salvar" at bounding box center [510, 282] width 19 height 10
click at [509, 279] on span "Salvar" at bounding box center [510, 282] width 19 height 10
click at [508, 281] on span "Salvar" at bounding box center [510, 282] width 19 height 10
click at [524, 12] on icon "close" at bounding box center [525, 15] width 8 height 8
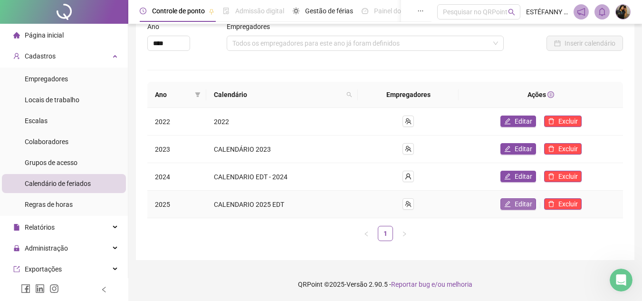
click at [518, 202] on span "Editar" at bounding box center [524, 204] width 18 height 10
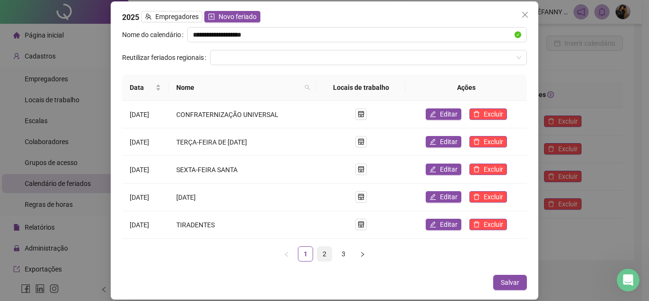
click at [322, 255] on link "2" at bounding box center [325, 254] width 14 height 14
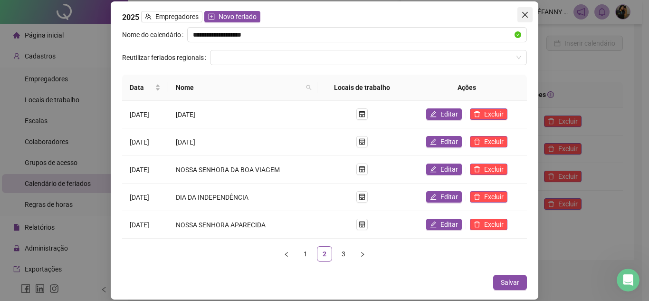
click at [529, 17] on span "Close" at bounding box center [525, 15] width 15 height 8
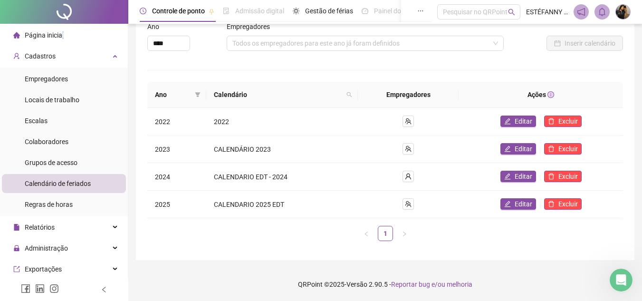
click at [62, 37] on span "Página inicial" at bounding box center [44, 35] width 39 height 8
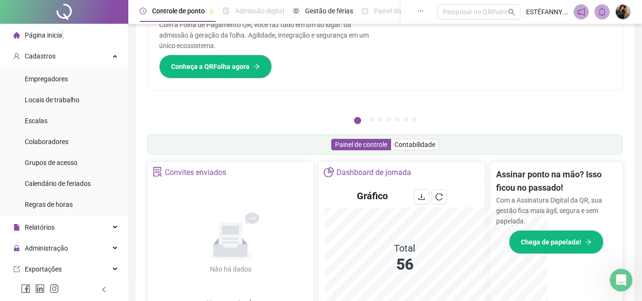
click at [628, 16] on img at bounding box center [623, 12] width 14 height 14
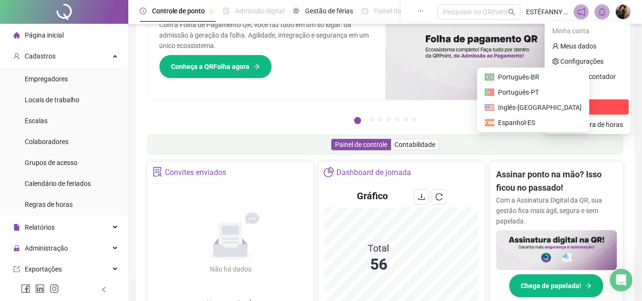
click at [564, 105] on span "Sair" at bounding box center [565, 107] width 11 height 8
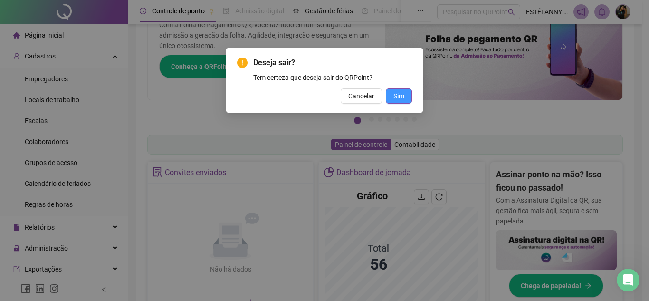
click at [404, 96] on span "Sim" at bounding box center [399, 96] width 11 height 10
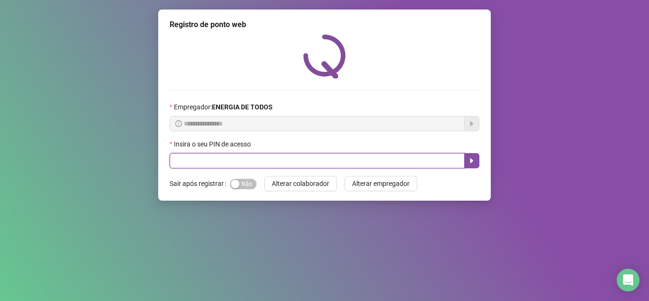
click at [301, 157] on input "text" at bounding box center [317, 160] width 295 height 15
type input "*****"
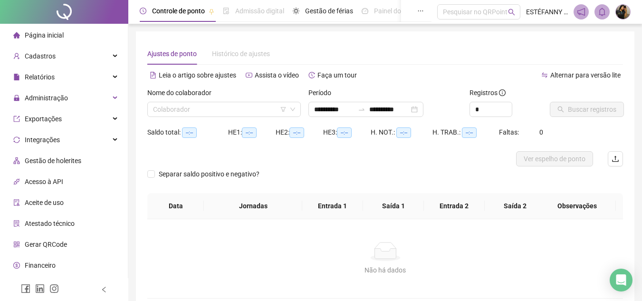
type input "**********"
click at [230, 103] on input "search" at bounding box center [220, 109] width 134 height 14
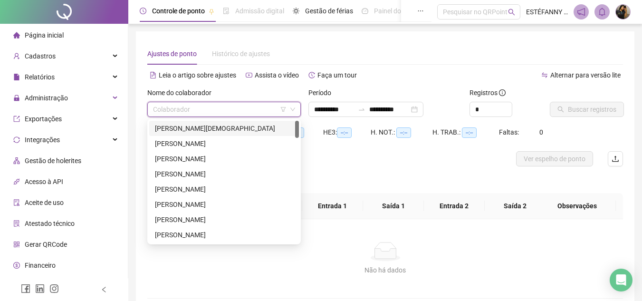
click at [226, 129] on div "[PERSON_NAME][DEMOGRAPHIC_DATA]" at bounding box center [224, 128] width 138 height 10
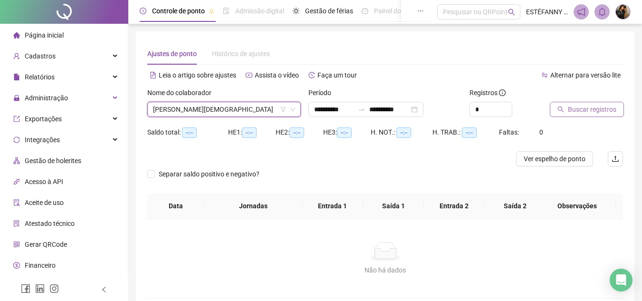
click at [589, 109] on span "Buscar registros" at bounding box center [592, 109] width 48 height 10
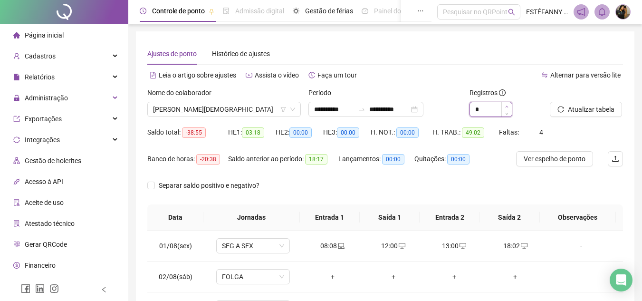
click at [507, 107] on icon "up" at bounding box center [506, 106] width 3 height 3
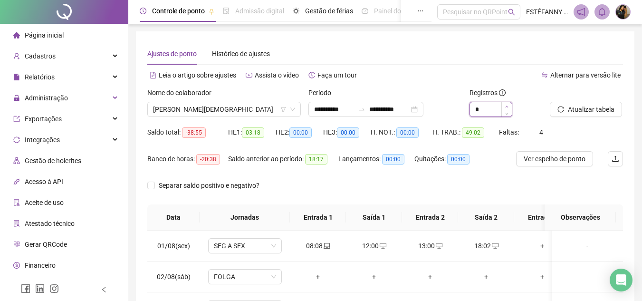
click at [506, 106] on icon "up" at bounding box center [506, 106] width 3 height 3
type input "*"
click at [251, 106] on span "[PERSON_NAME][DEMOGRAPHIC_DATA]" at bounding box center [224, 109] width 142 height 14
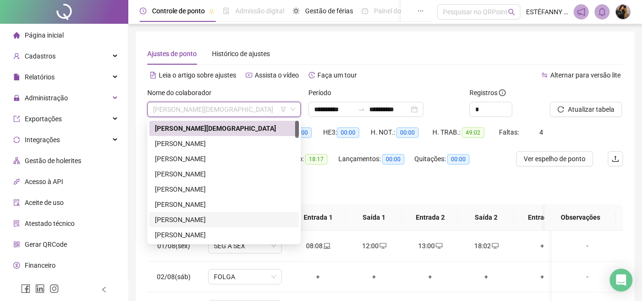
click at [211, 218] on div "[PERSON_NAME]" at bounding box center [224, 219] width 138 height 10
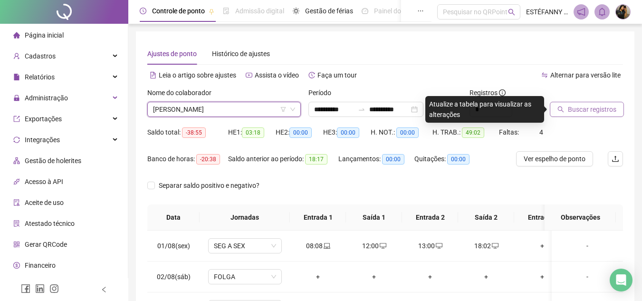
click at [566, 102] on button "Buscar registros" at bounding box center [587, 109] width 74 height 15
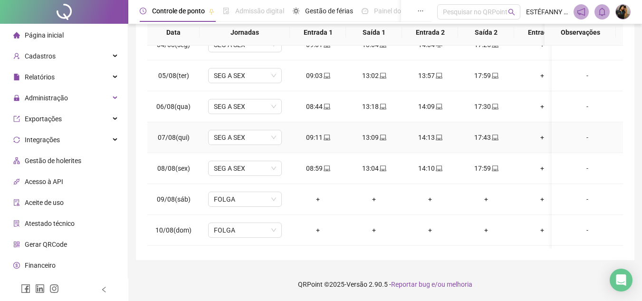
scroll to position [329, 0]
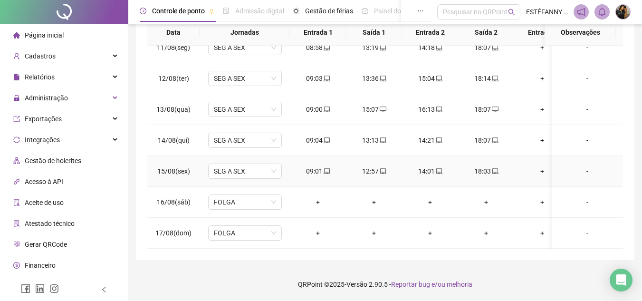
click at [495, 168] on icon "laptop" at bounding box center [495, 171] width 7 height 7
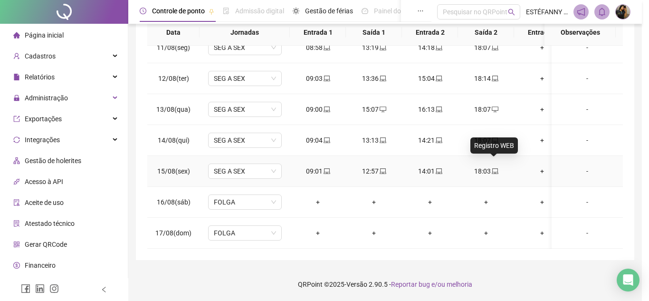
type input "**********"
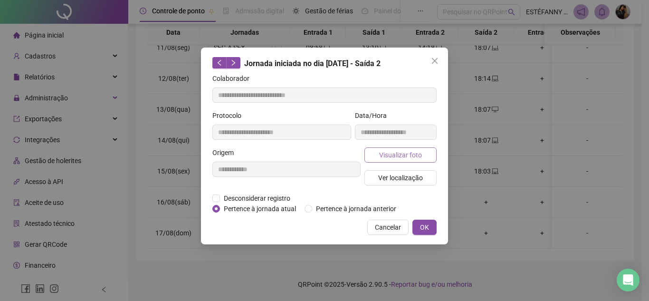
click at [431, 155] on button "Visualizar foto" at bounding box center [401, 154] width 72 height 15
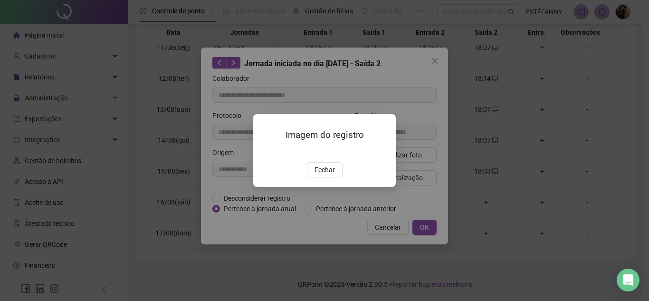
click at [331, 175] on span "Fechar" at bounding box center [325, 169] width 20 height 10
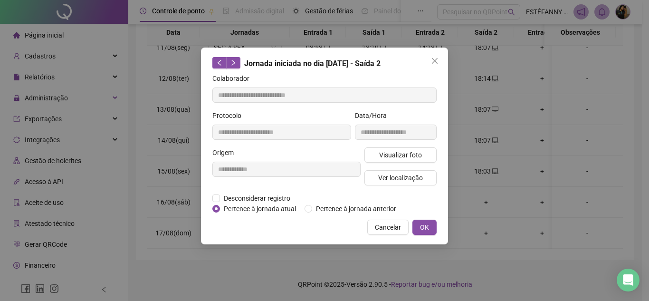
click at [433, 58] on icon "close" at bounding box center [435, 61] width 8 height 8
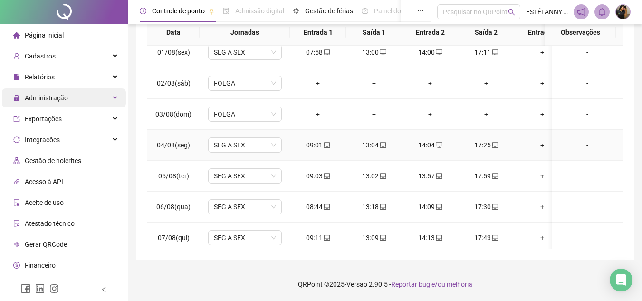
scroll to position [0, 0]
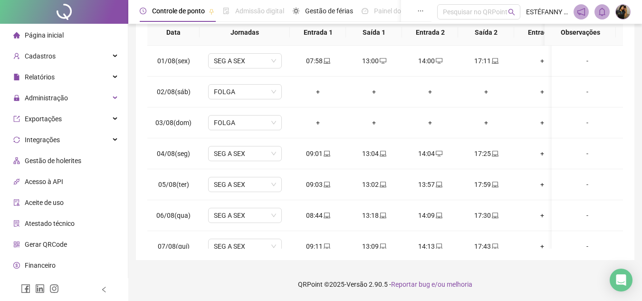
click at [62, 35] on span "Página inicial" at bounding box center [44, 35] width 39 height 8
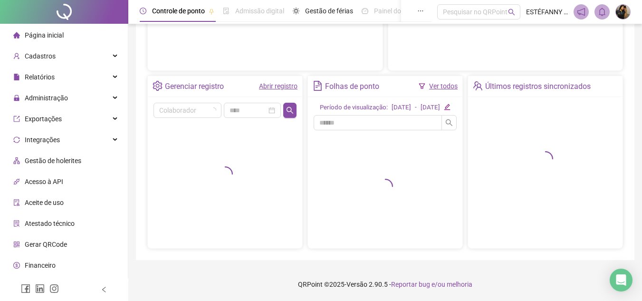
scroll to position [166, 0]
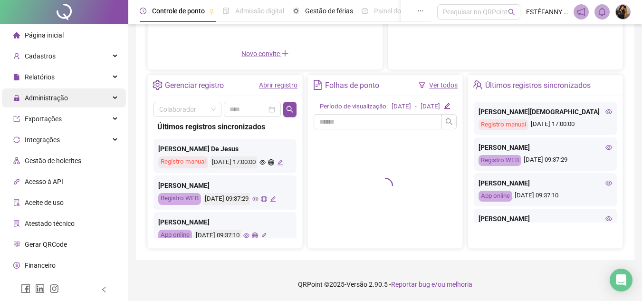
click at [114, 98] on icon at bounding box center [116, 98] width 5 height 0
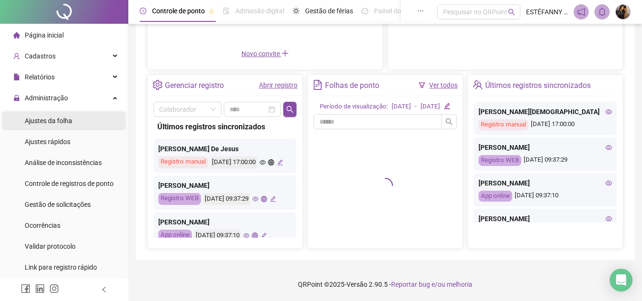
click at [62, 125] on div "Ajustes da folha" at bounding box center [49, 120] width 48 height 19
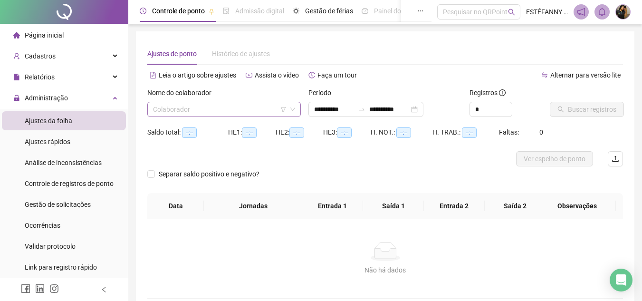
click at [202, 108] on input "search" at bounding box center [220, 109] width 134 height 14
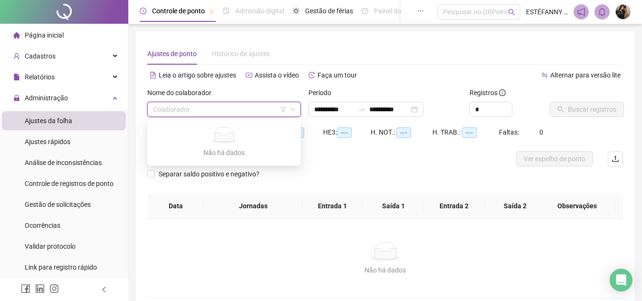
click at [212, 108] on input "search" at bounding box center [220, 109] width 134 height 14
type input "**"
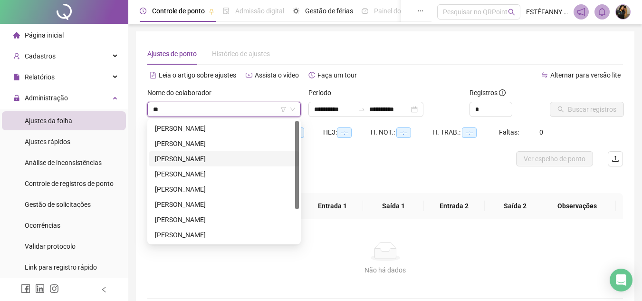
scroll to position [46, 0]
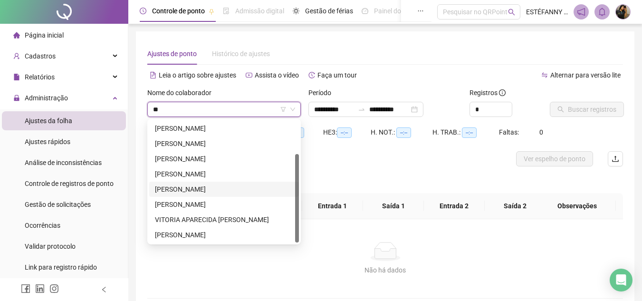
click at [217, 202] on div "[PERSON_NAME]" at bounding box center [224, 204] width 138 height 10
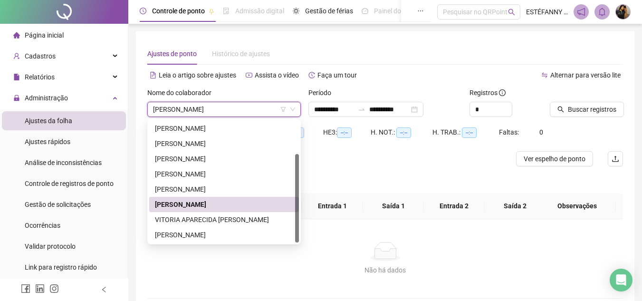
type input "**********"
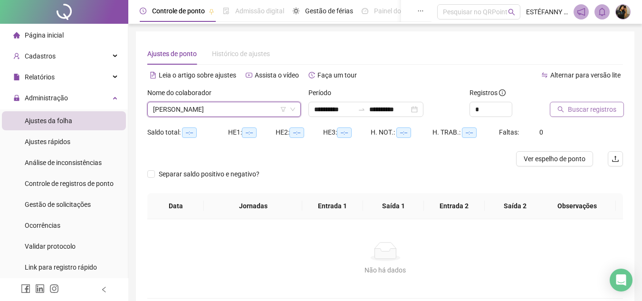
click at [575, 108] on span "Buscar registros" at bounding box center [592, 109] width 48 height 10
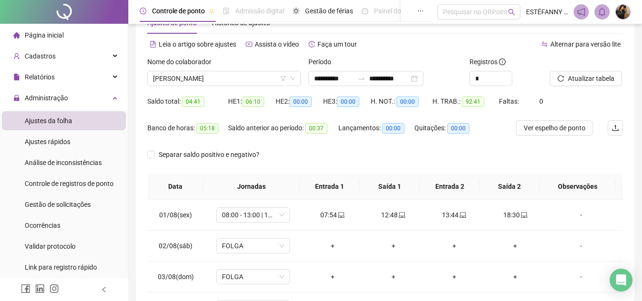
scroll to position [0, 0]
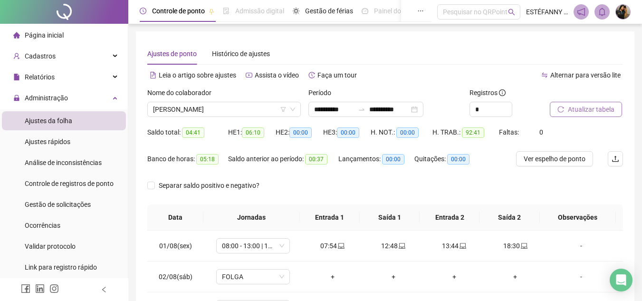
click at [575, 104] on span "Atualizar tabela" at bounding box center [591, 109] width 47 height 10
